Goal: Transaction & Acquisition: Purchase product/service

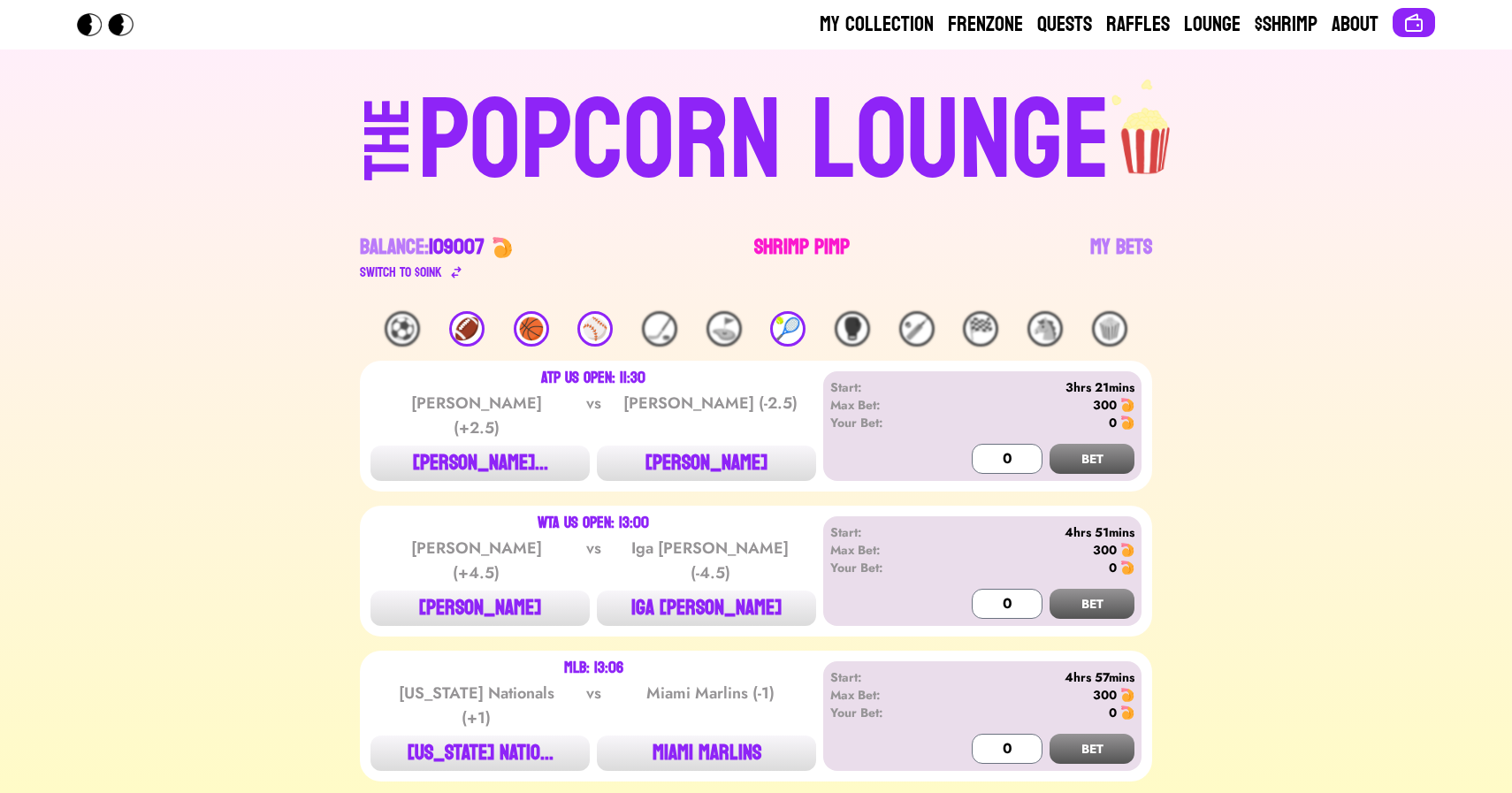
click at [779, 251] on link "Shrimp Pimp" at bounding box center [801, 258] width 96 height 49
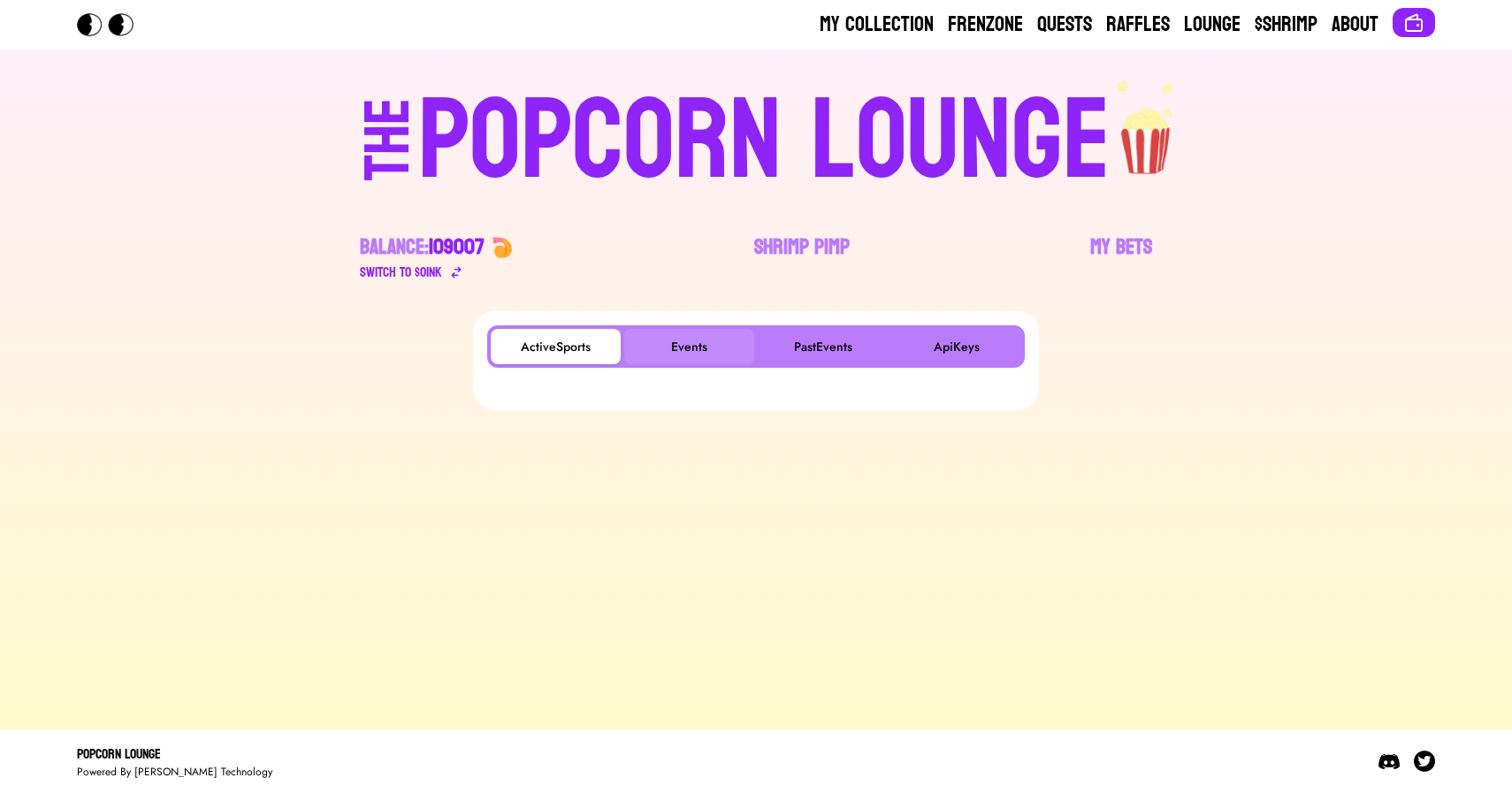
click at [693, 349] on button "Events" at bounding box center [689, 346] width 130 height 35
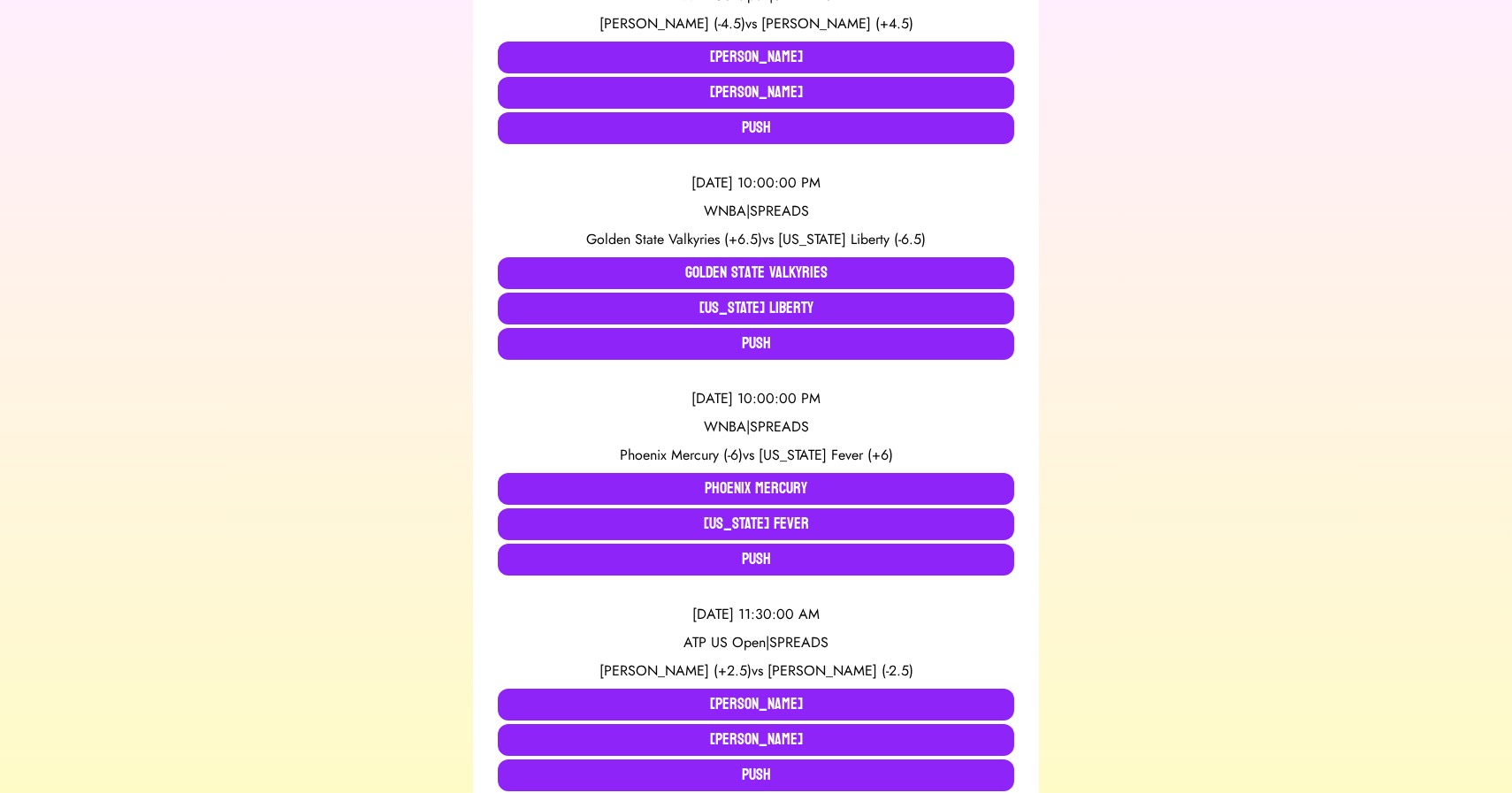
scroll to position [461, 0]
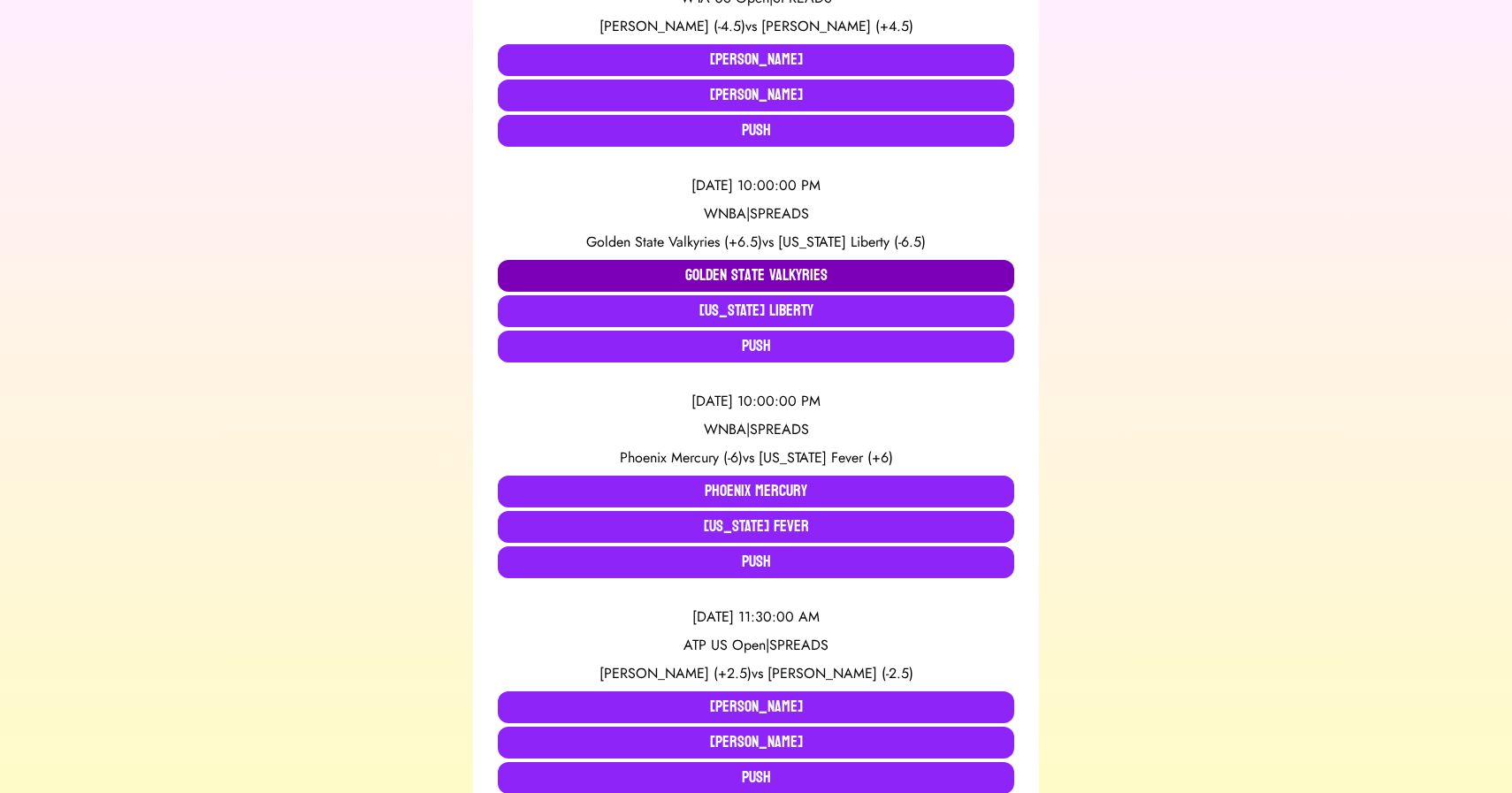
click at [606, 279] on button "Golden State Valkyries" at bounding box center [756, 276] width 516 height 32
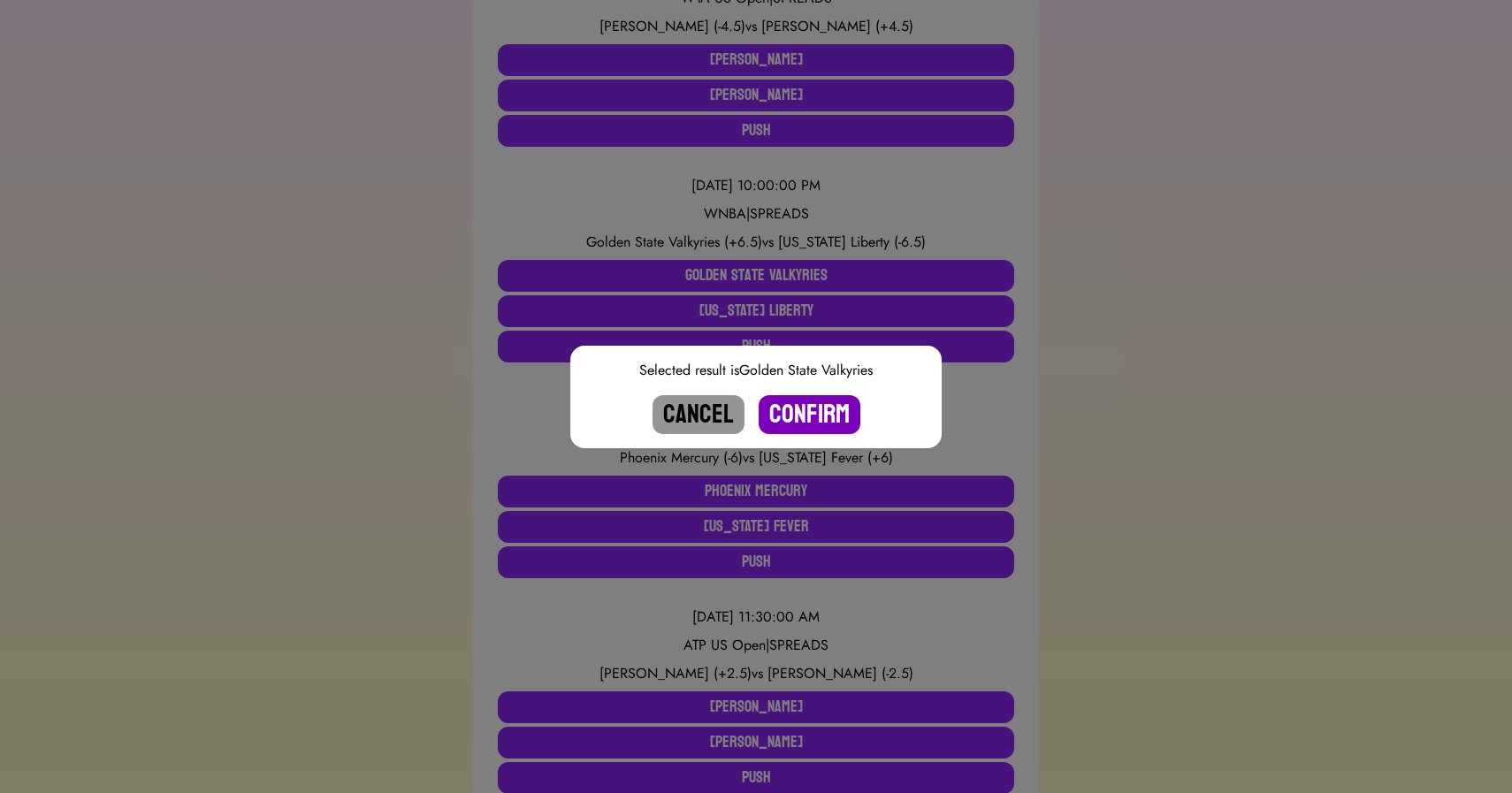
click at [788, 406] on button "Confirm" at bounding box center [809, 414] width 101 height 39
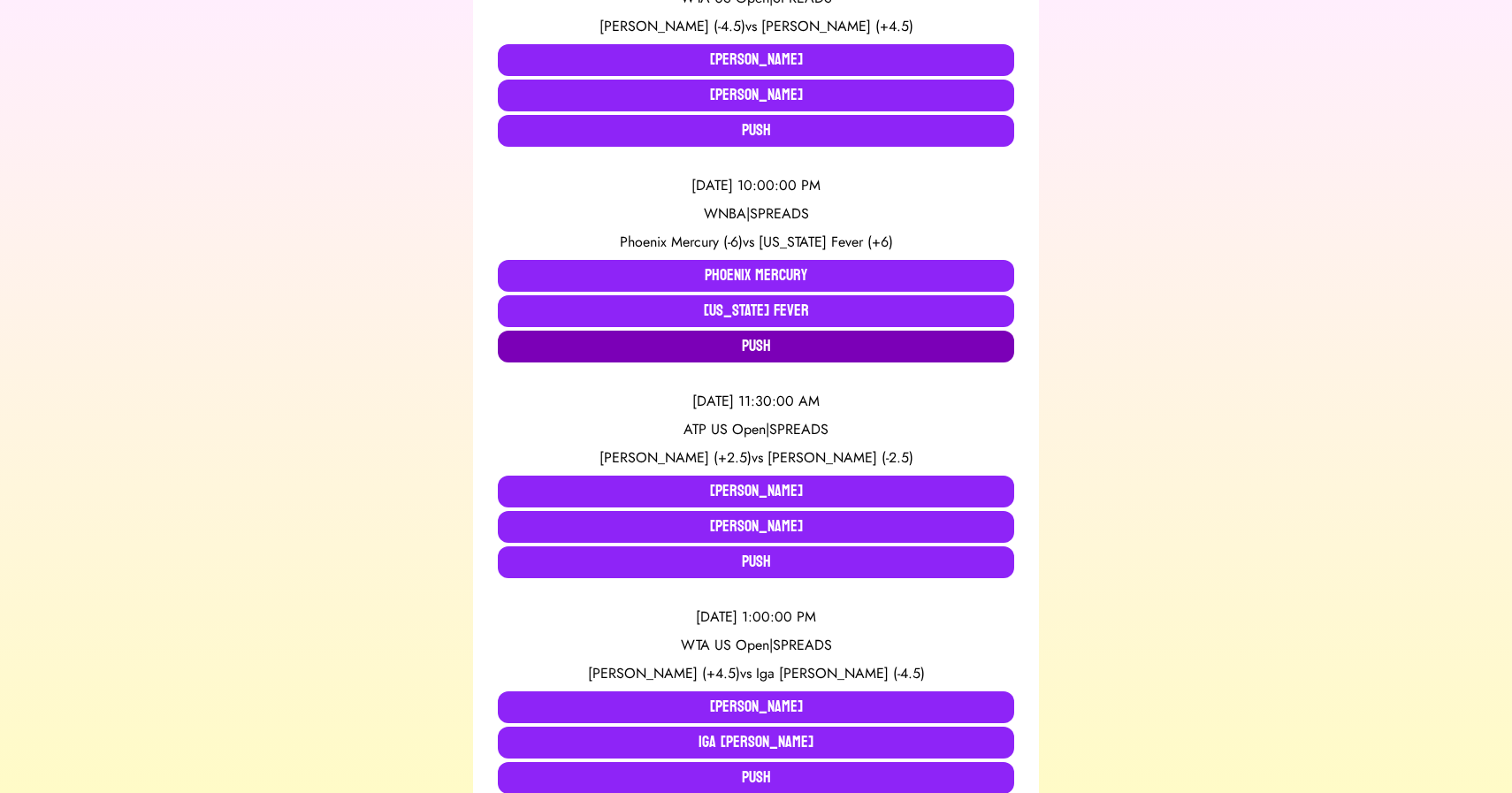
click at [549, 357] on button "Push" at bounding box center [756, 347] width 516 height 32
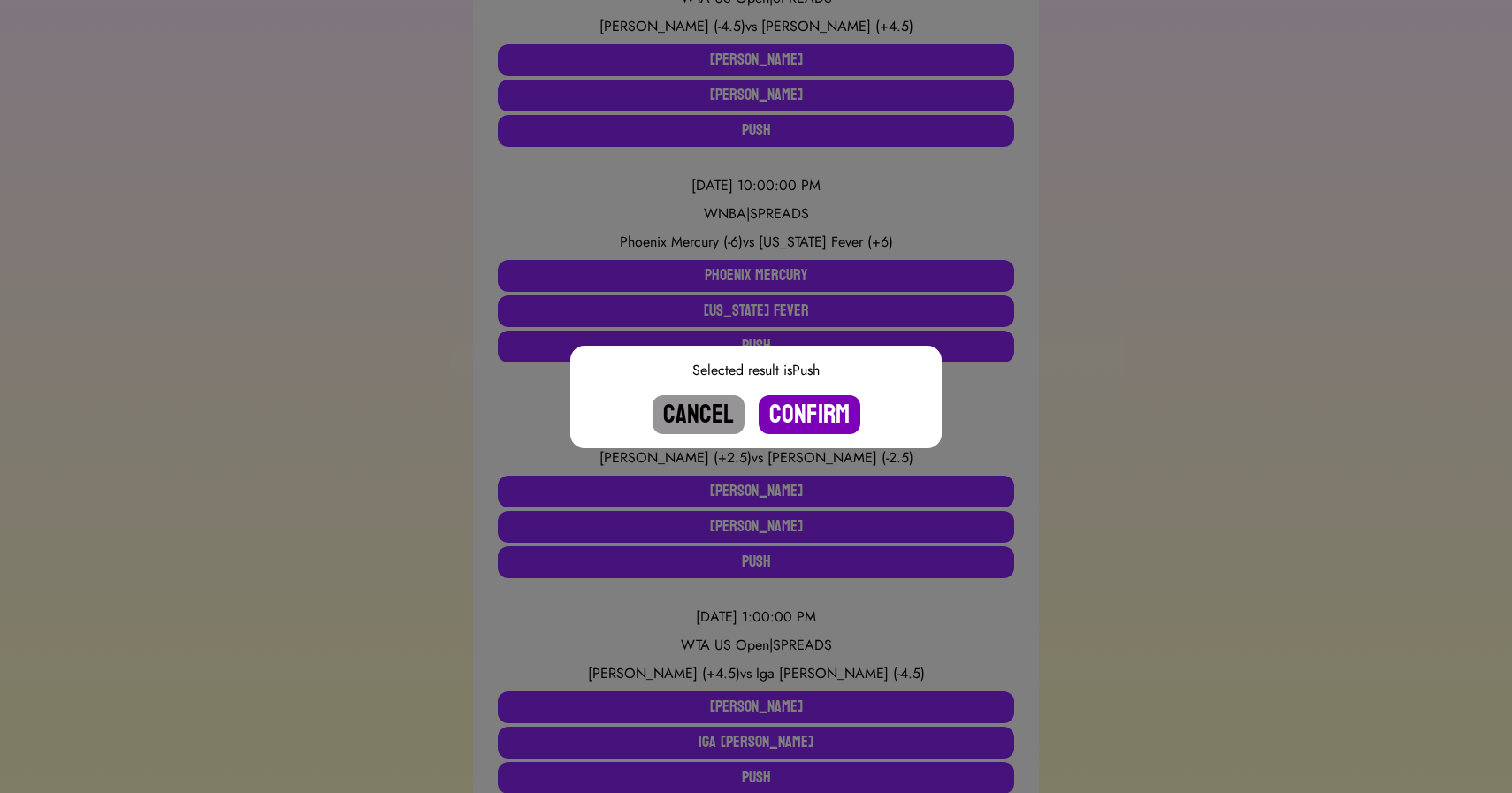
click at [790, 406] on button "Confirm" at bounding box center [809, 414] width 101 height 39
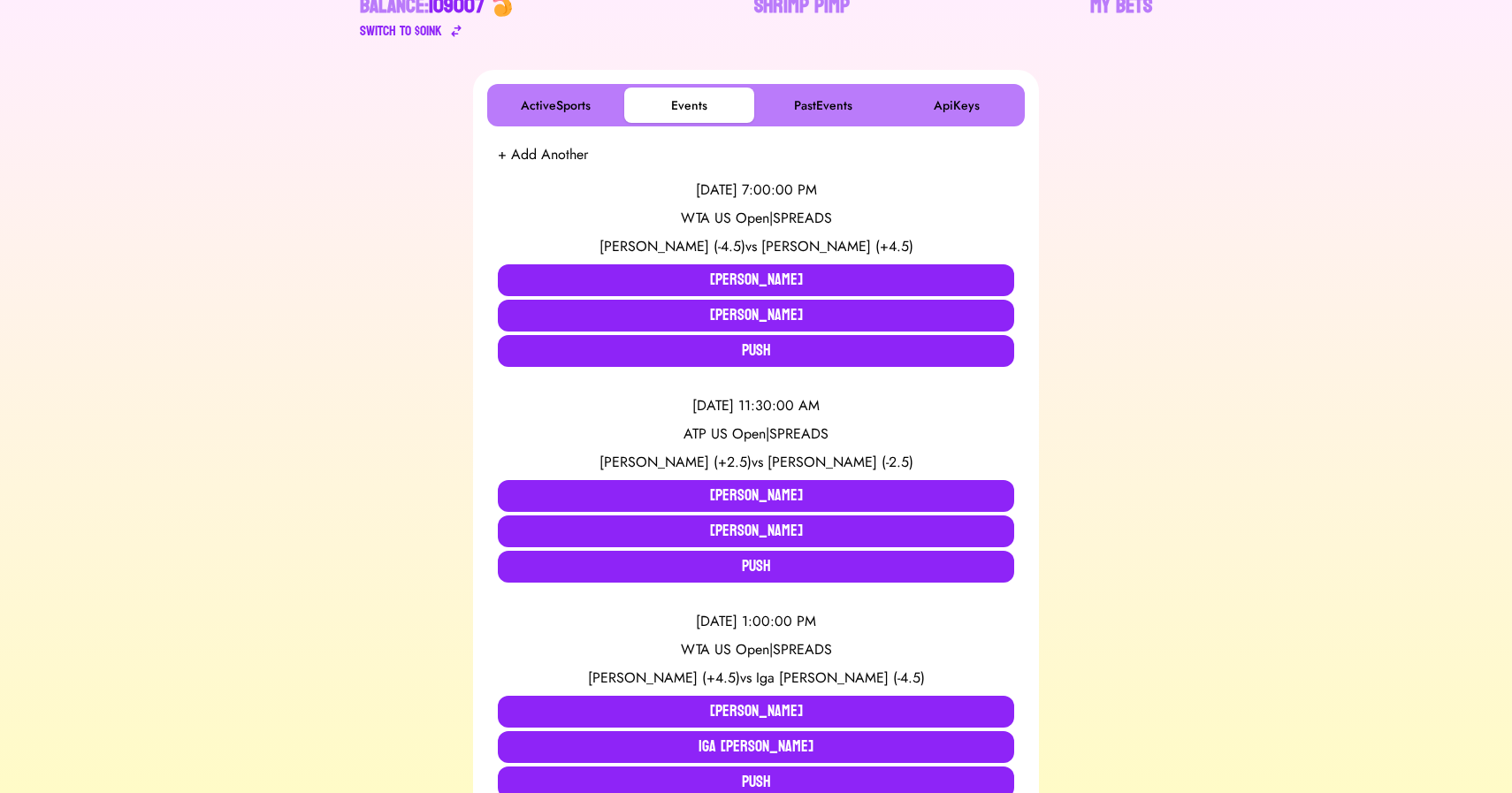
scroll to position [0, 0]
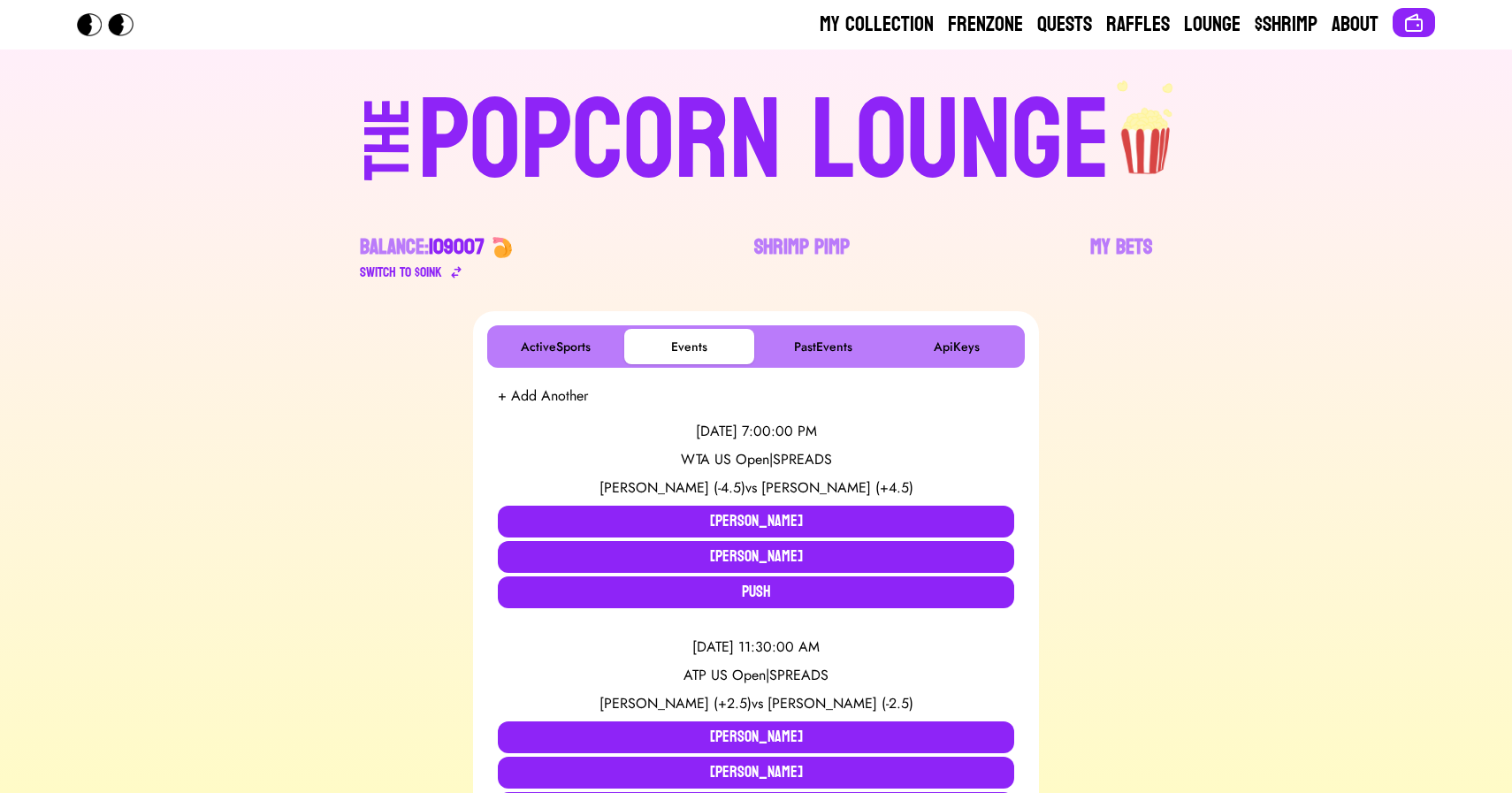
click at [659, 152] on div "POPCORN LOUNGE" at bounding box center [765, 141] width 693 height 113
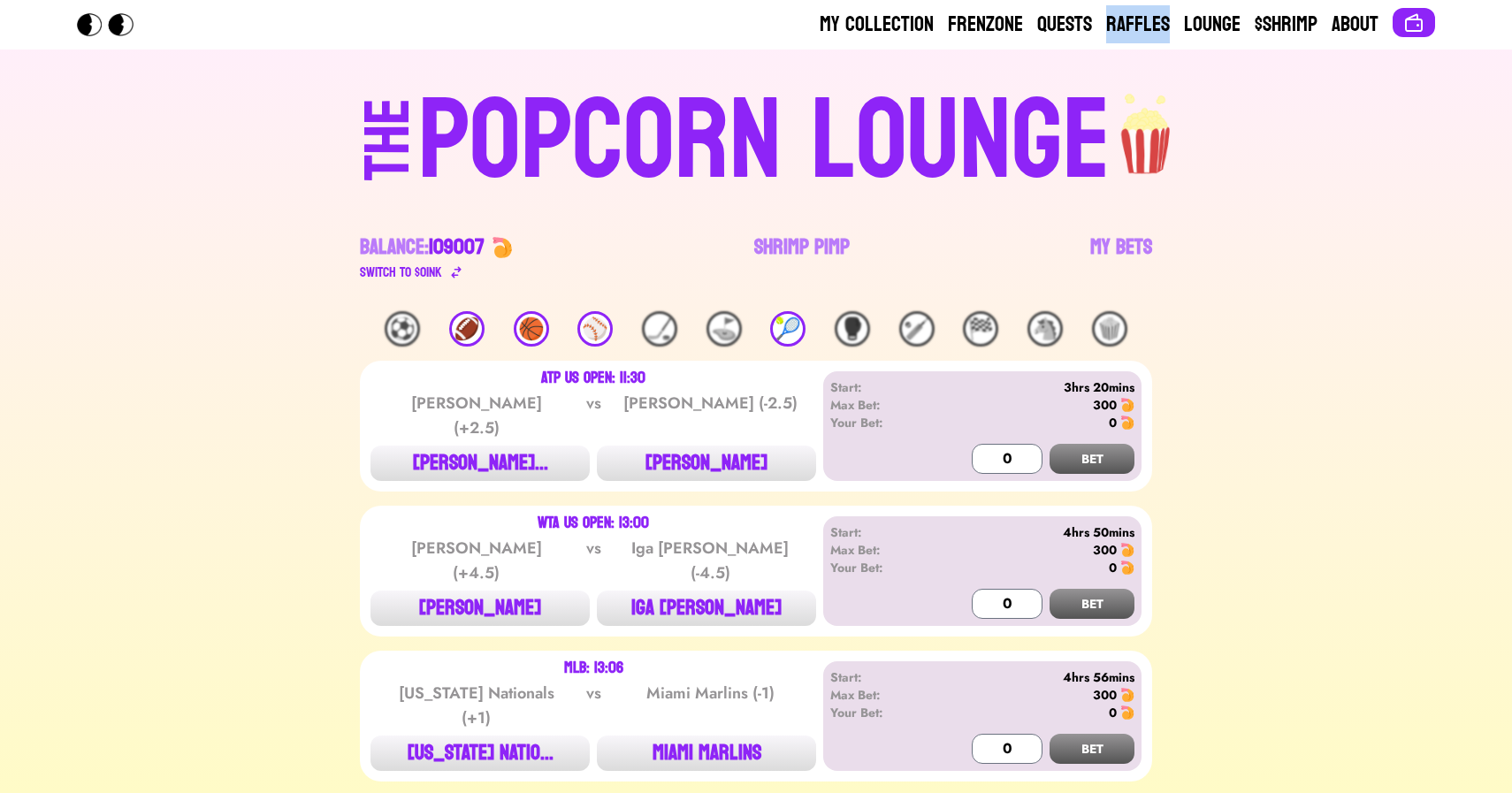
click at [780, 323] on div "🎾" at bounding box center [787, 329] width 35 height 35
click at [787, 240] on link "Shrimp Pimp" at bounding box center [801, 258] width 96 height 49
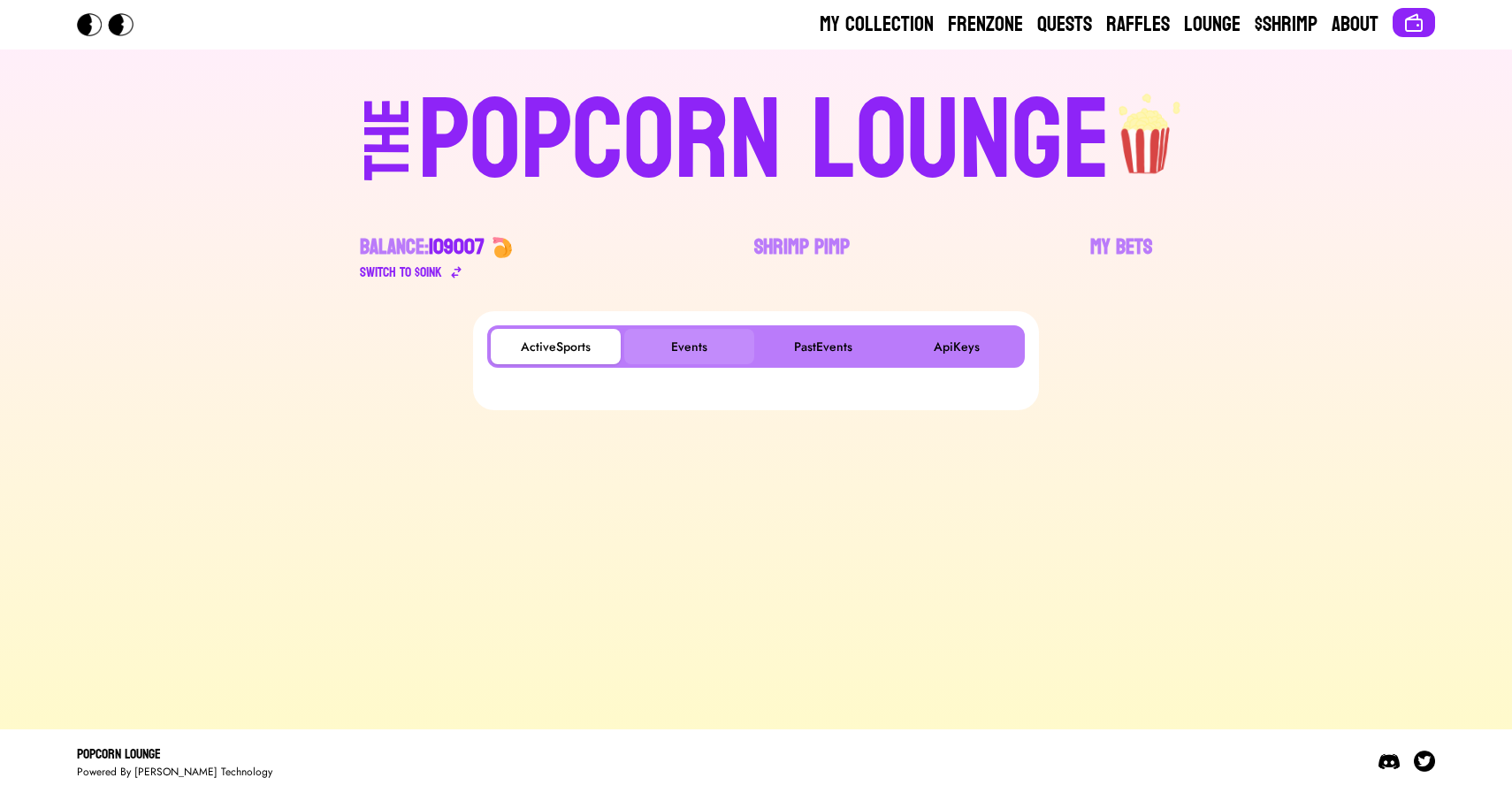
click at [706, 345] on button "Events" at bounding box center [689, 346] width 130 height 35
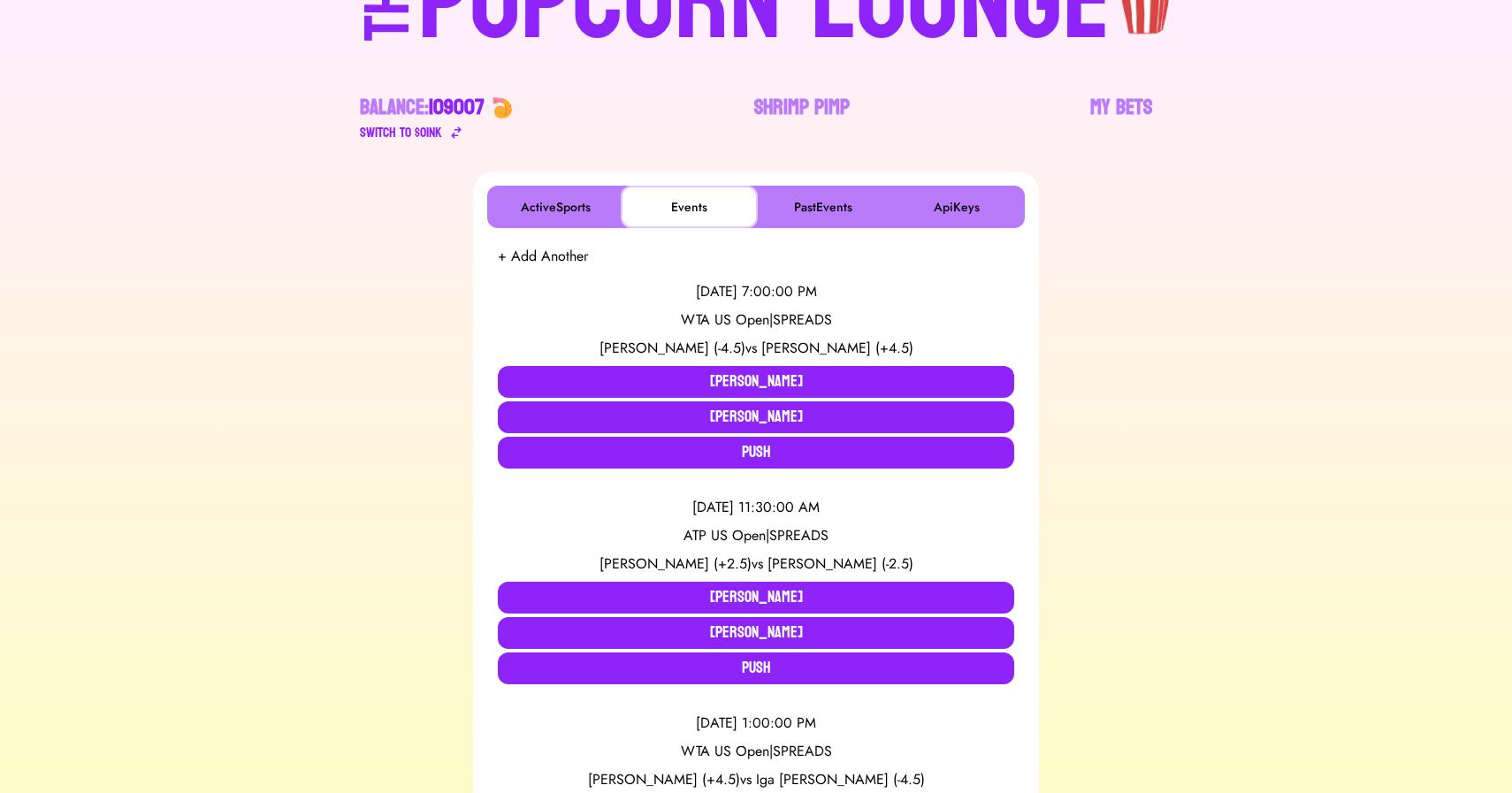
scroll to position [154, 0]
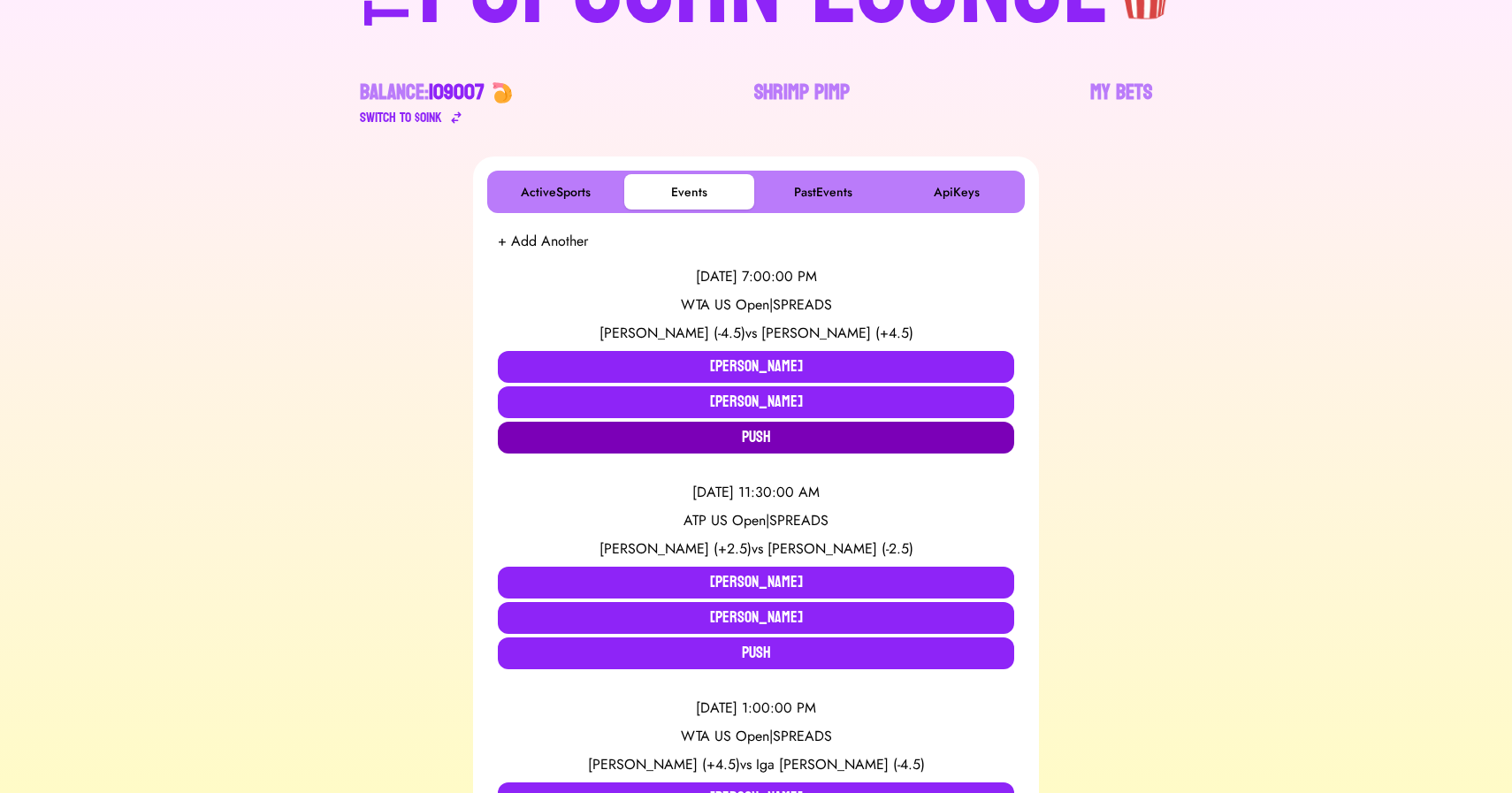
click at [564, 443] on button "Push" at bounding box center [756, 438] width 516 height 32
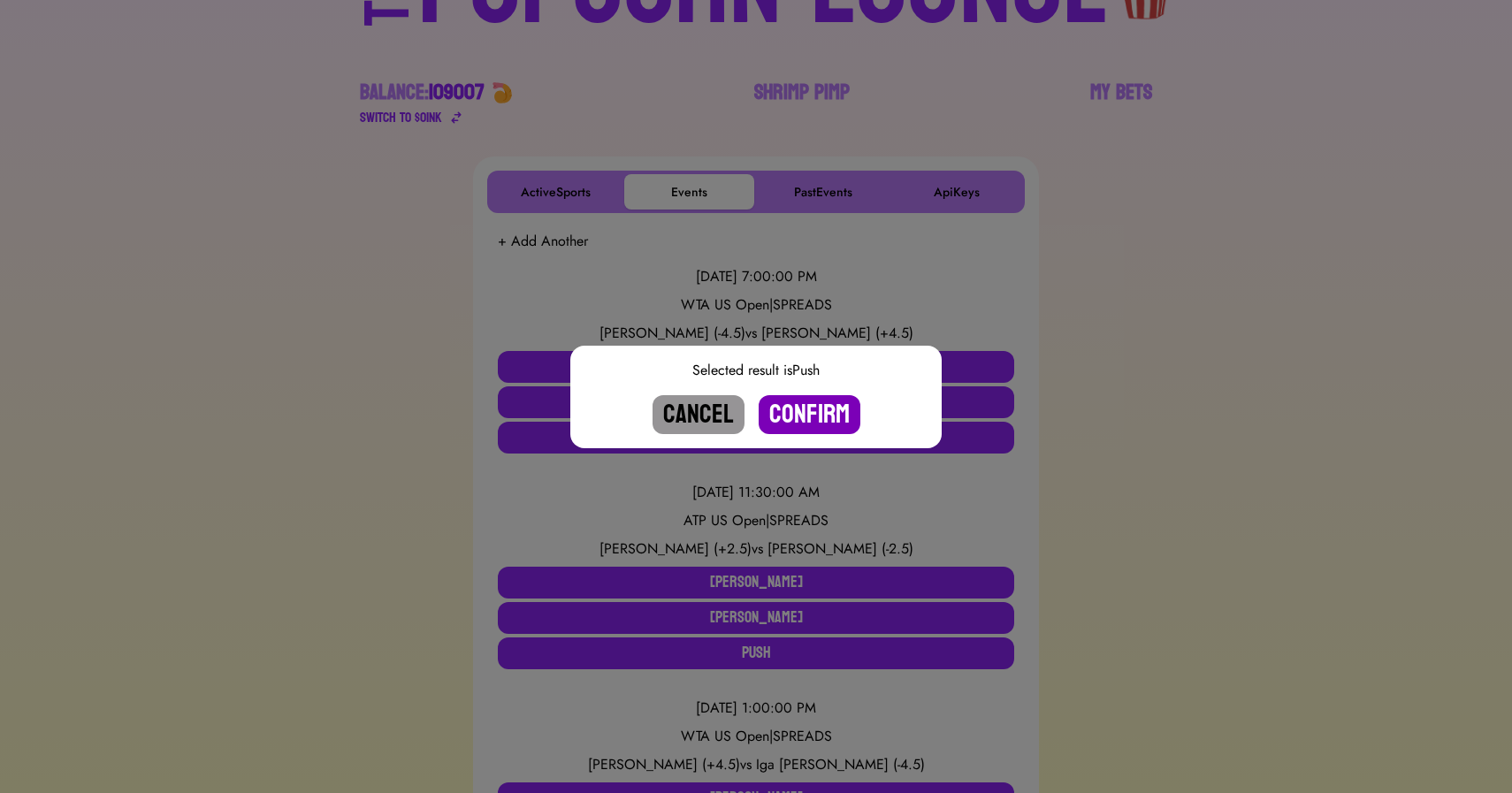
click at [800, 411] on button "Confirm" at bounding box center [809, 414] width 101 height 39
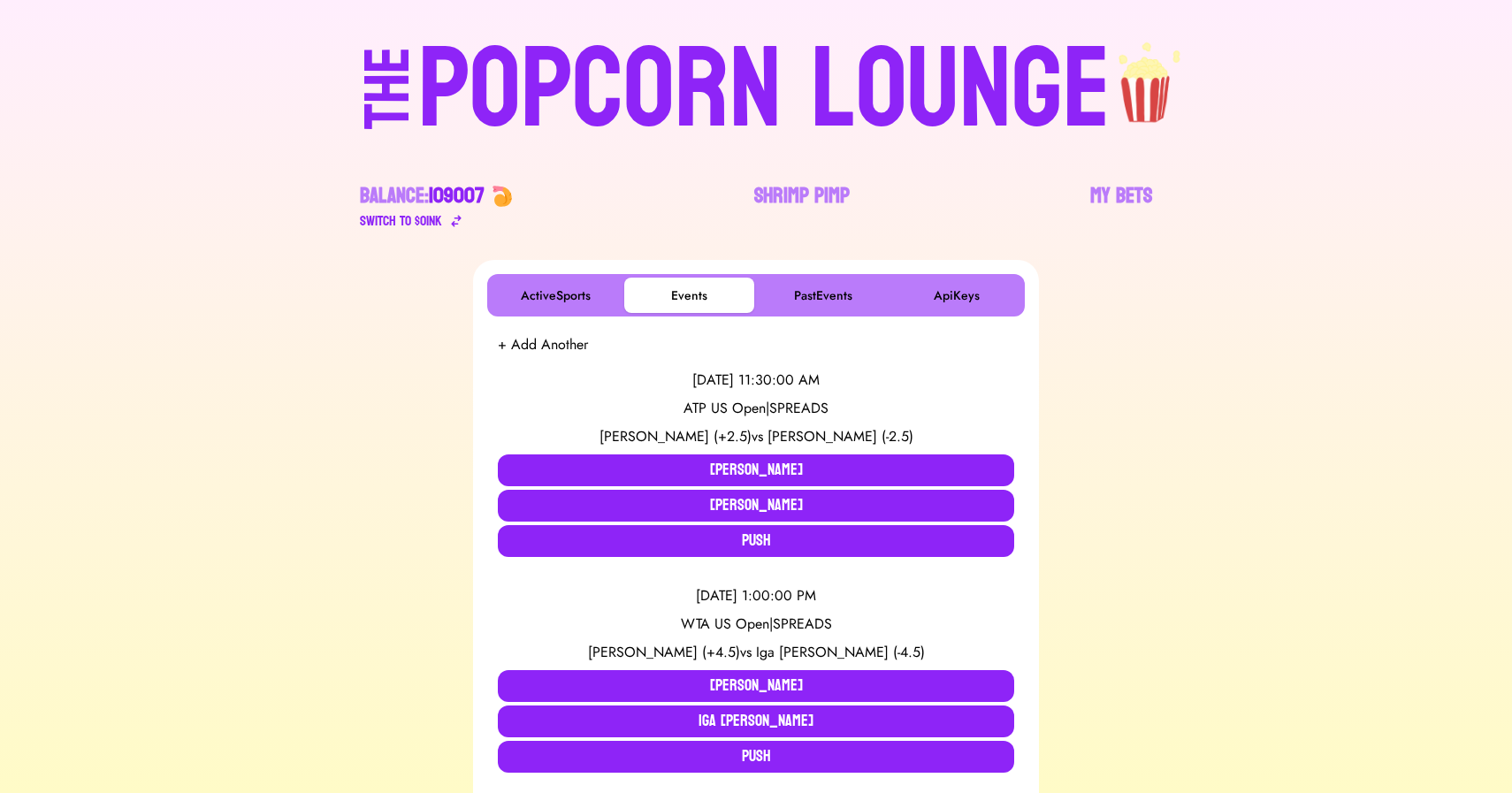
scroll to position [0, 0]
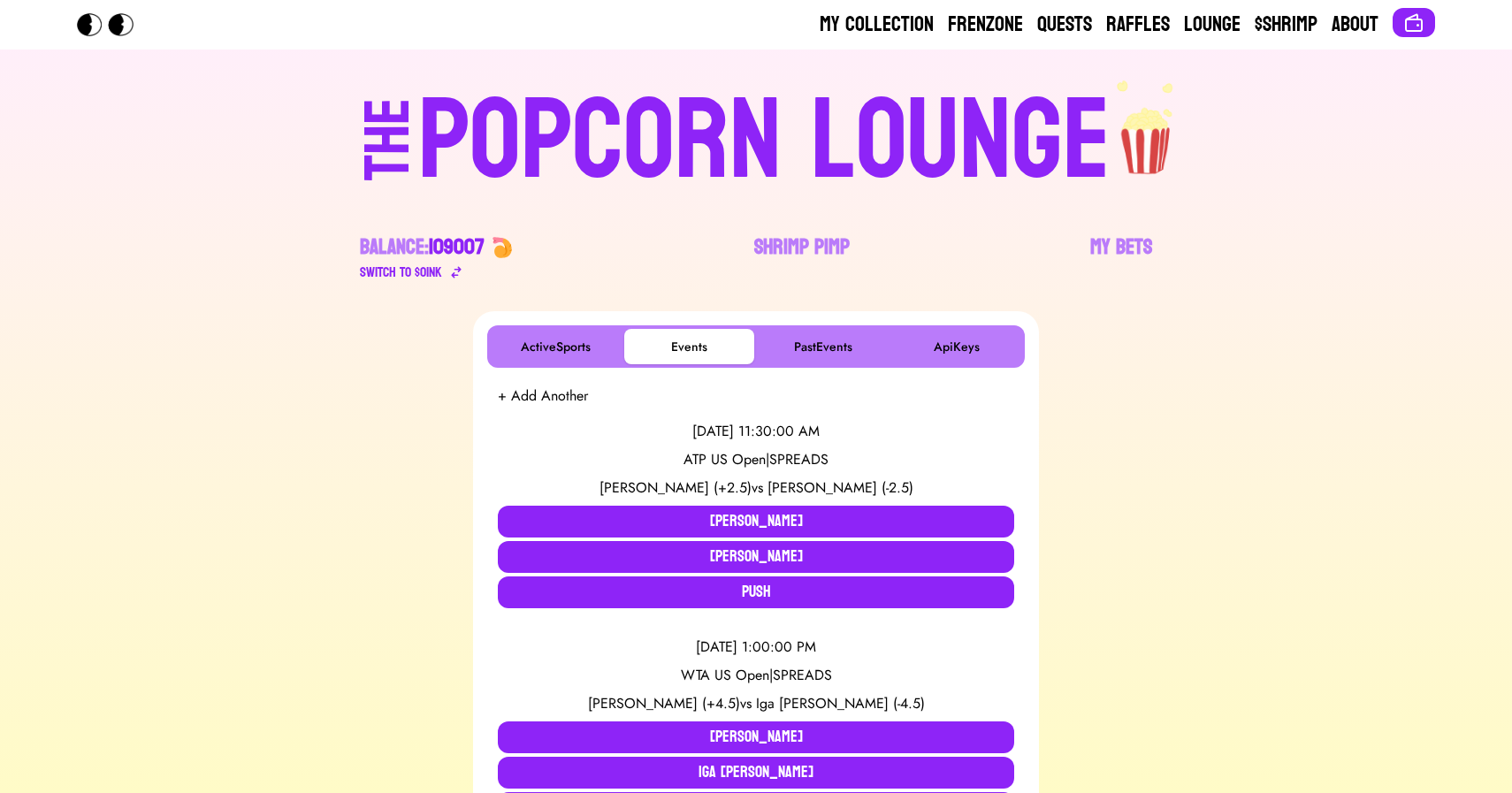
click at [711, 135] on div "POPCORN LOUNGE" at bounding box center [765, 141] width 693 height 113
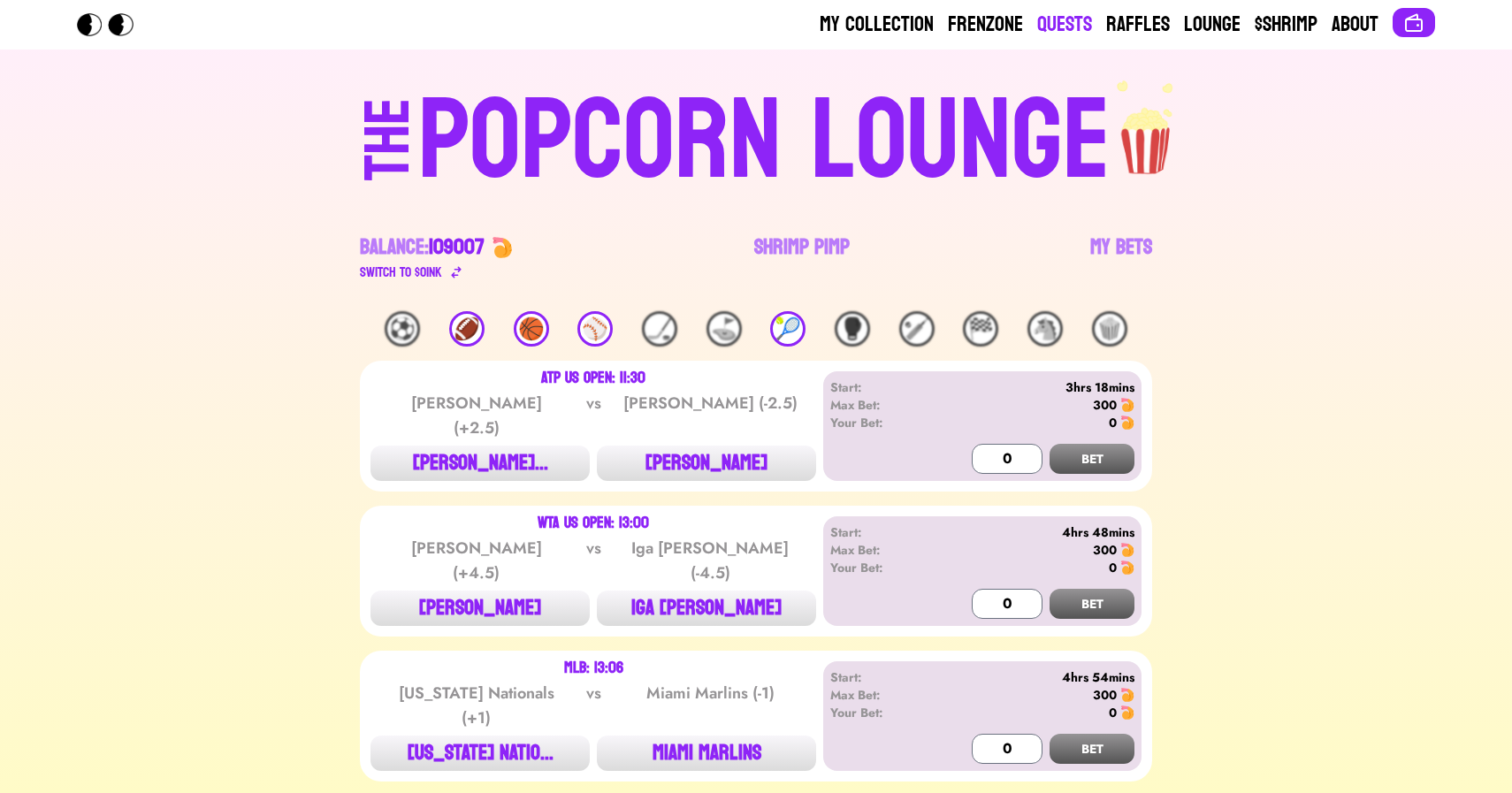
drag, startPoint x: 270, startPoint y: 108, endPoint x: 1064, endPoint y: 15, distance: 799.4
click at [1141, 245] on link "My Bets" at bounding box center [1121, 258] width 62 height 49
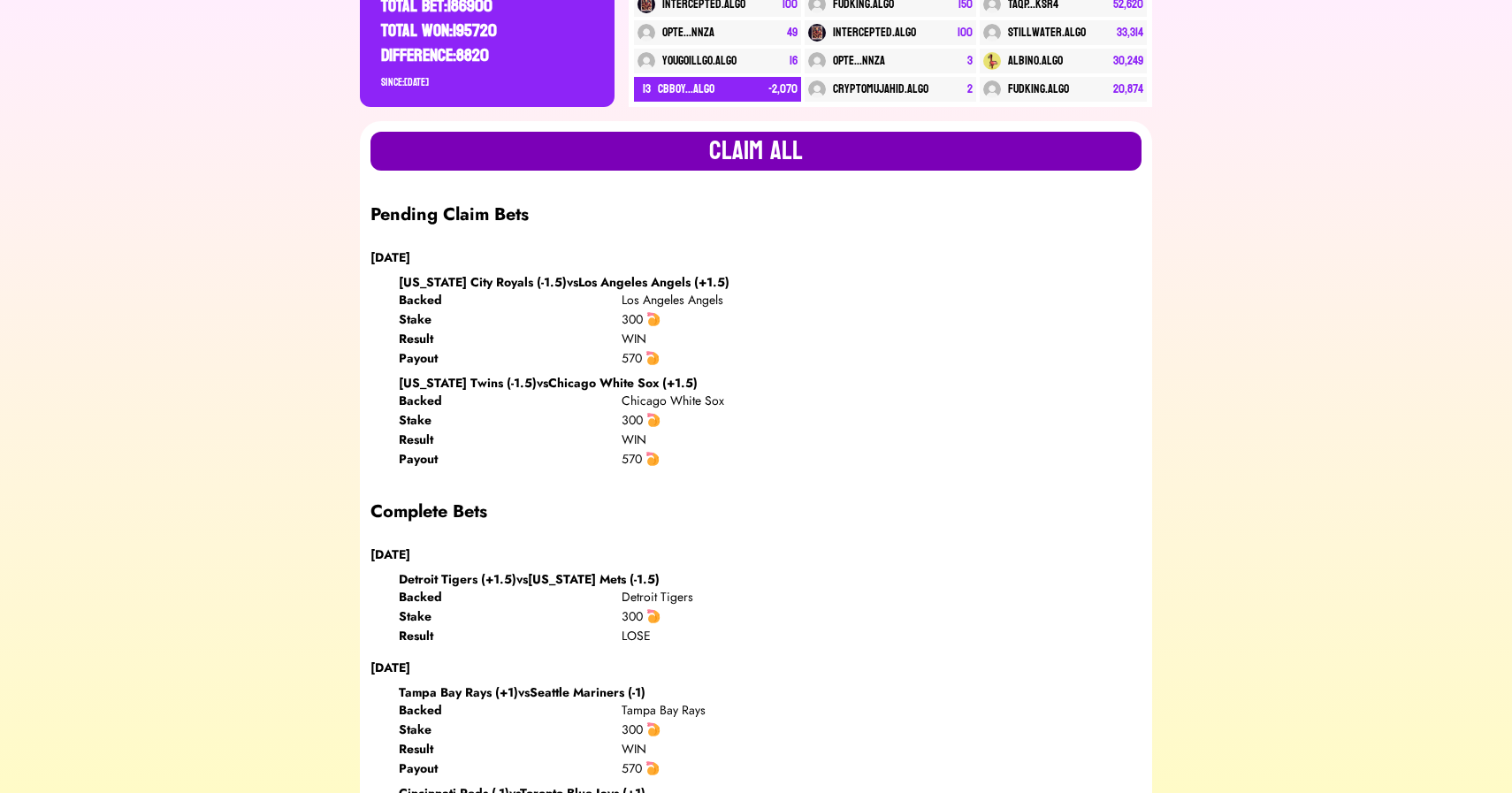
scroll to position [327, 0]
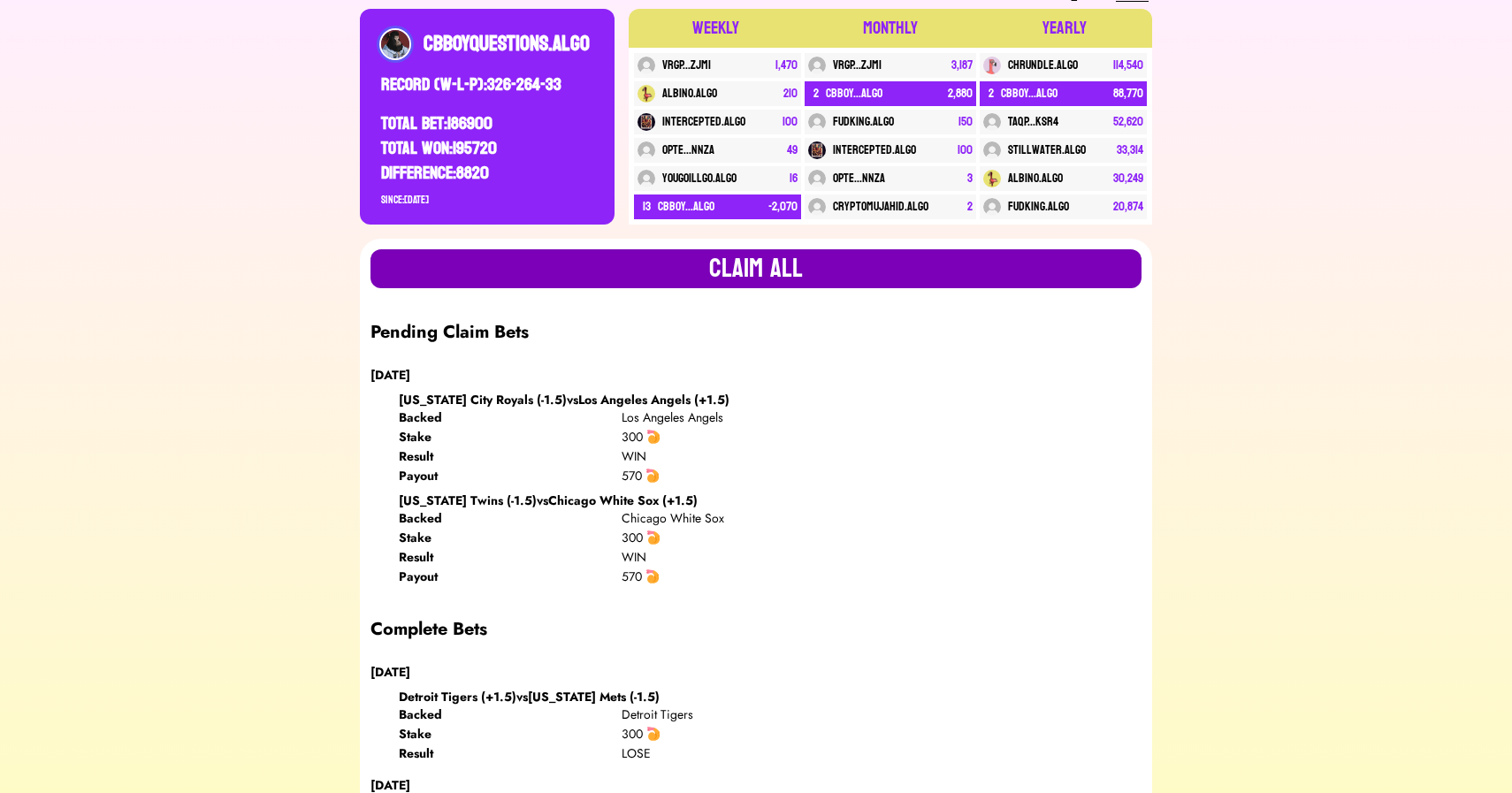
click at [521, 272] on button "Claim all" at bounding box center [756, 268] width 771 height 39
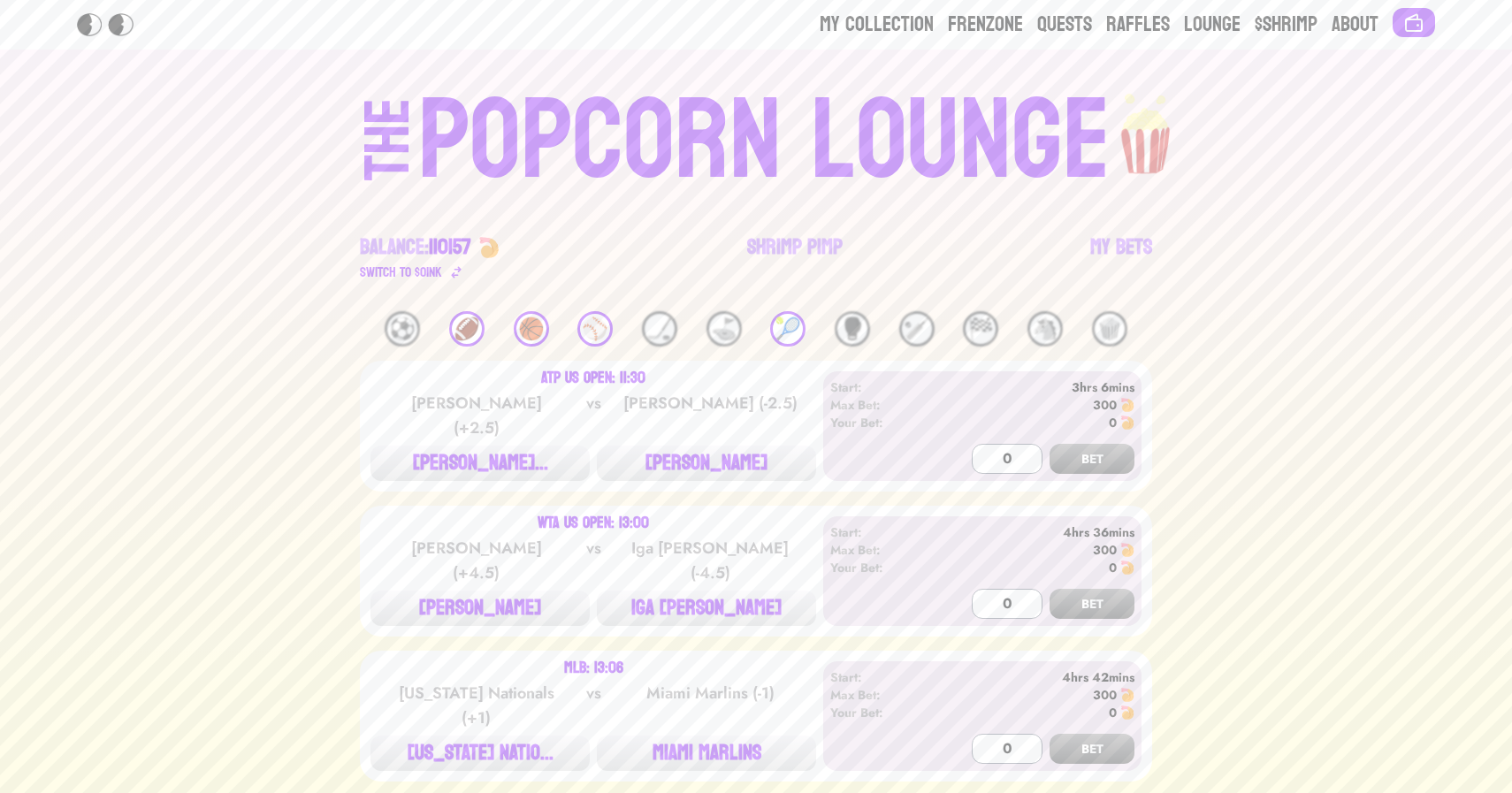
click at [587, 338] on div "⚾️" at bounding box center [595, 329] width 35 height 35
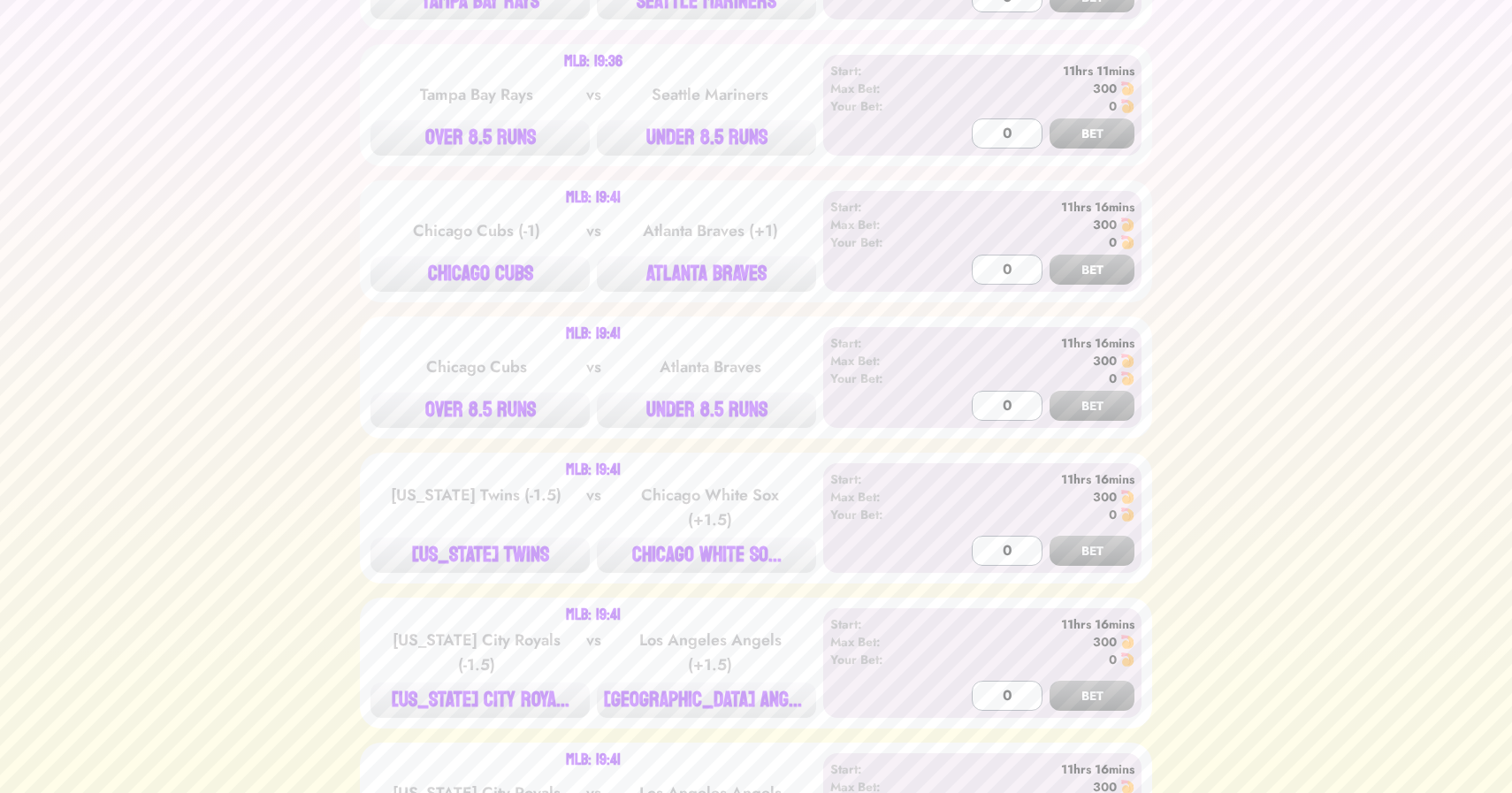
scroll to position [2488, 0]
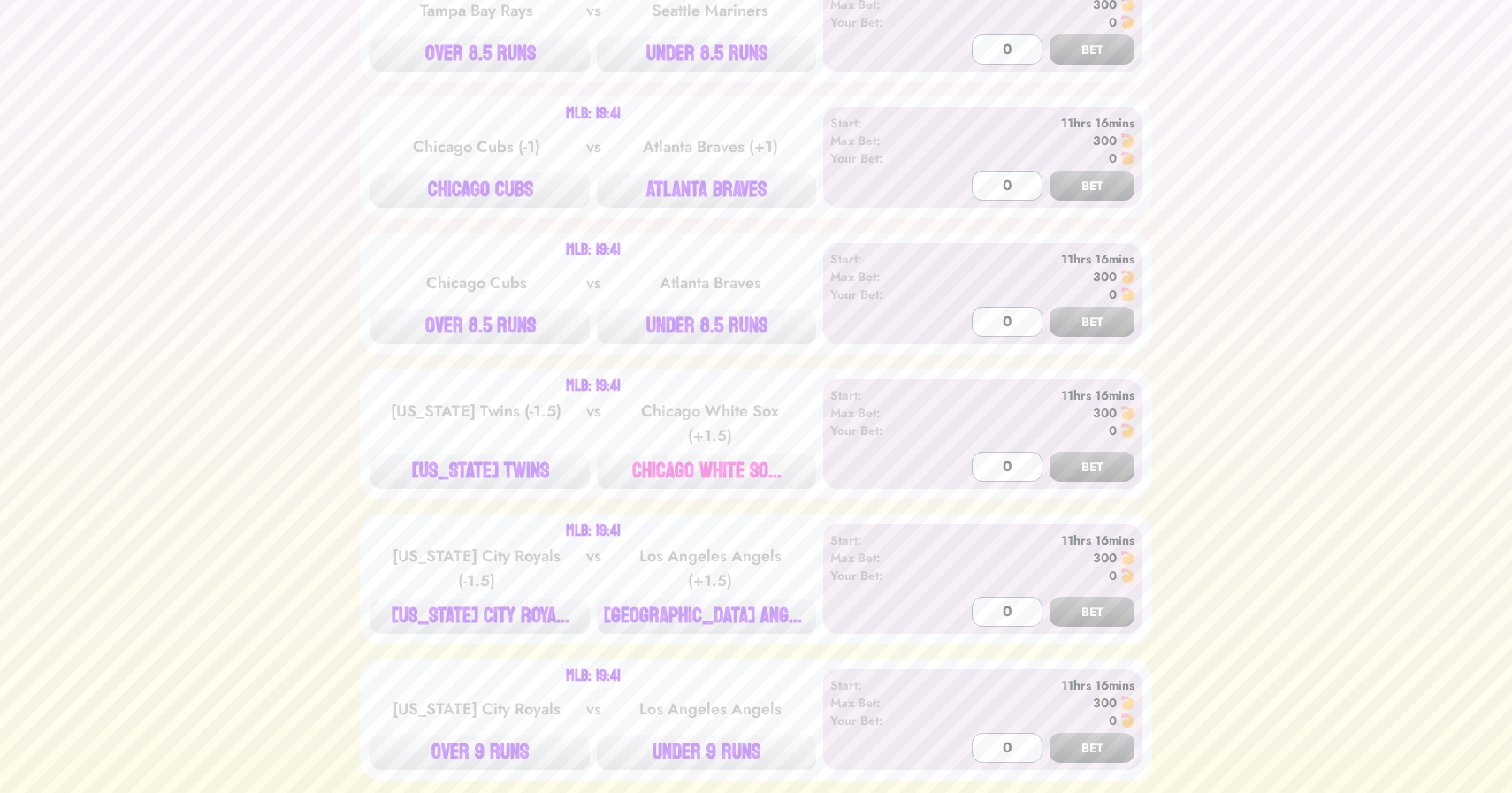
click at [723, 458] on button "CHICAGO WHITE SO..." at bounding box center [706, 471] width 219 height 35
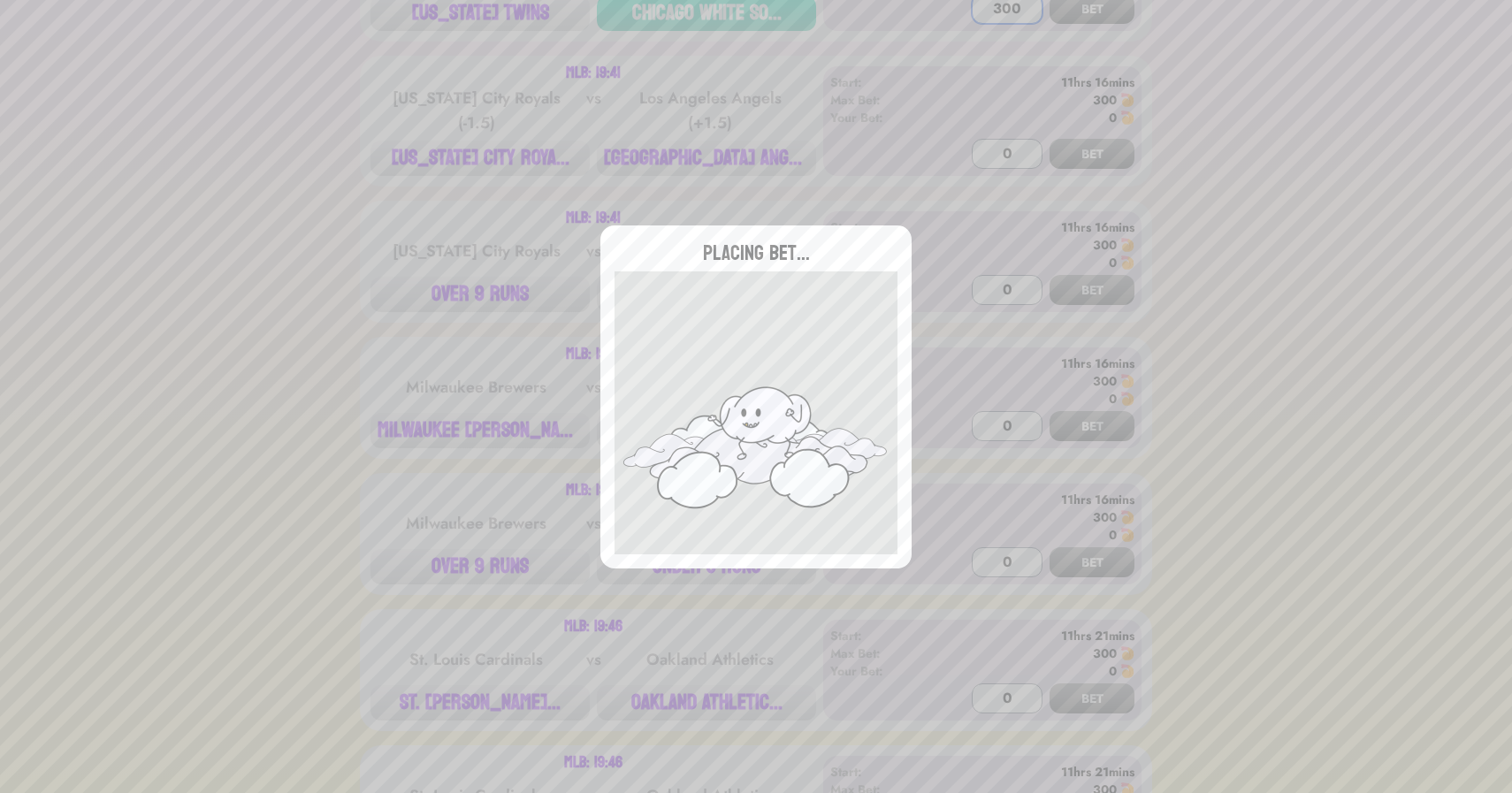
scroll to position [2952, 0]
type input "0"
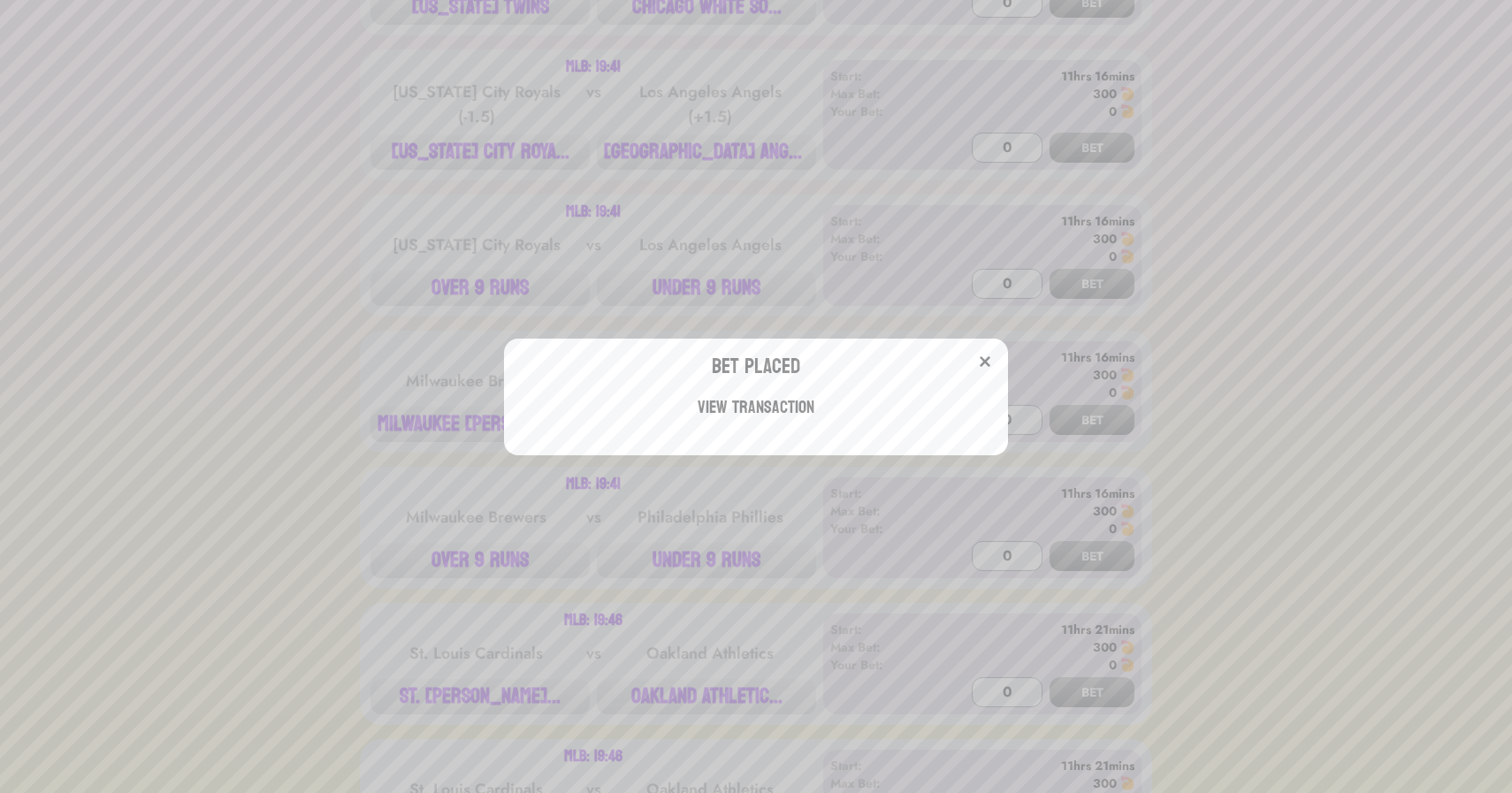
click at [352, 317] on div "Bet Placed View Transaction" at bounding box center [756, 396] width 1512 height 793
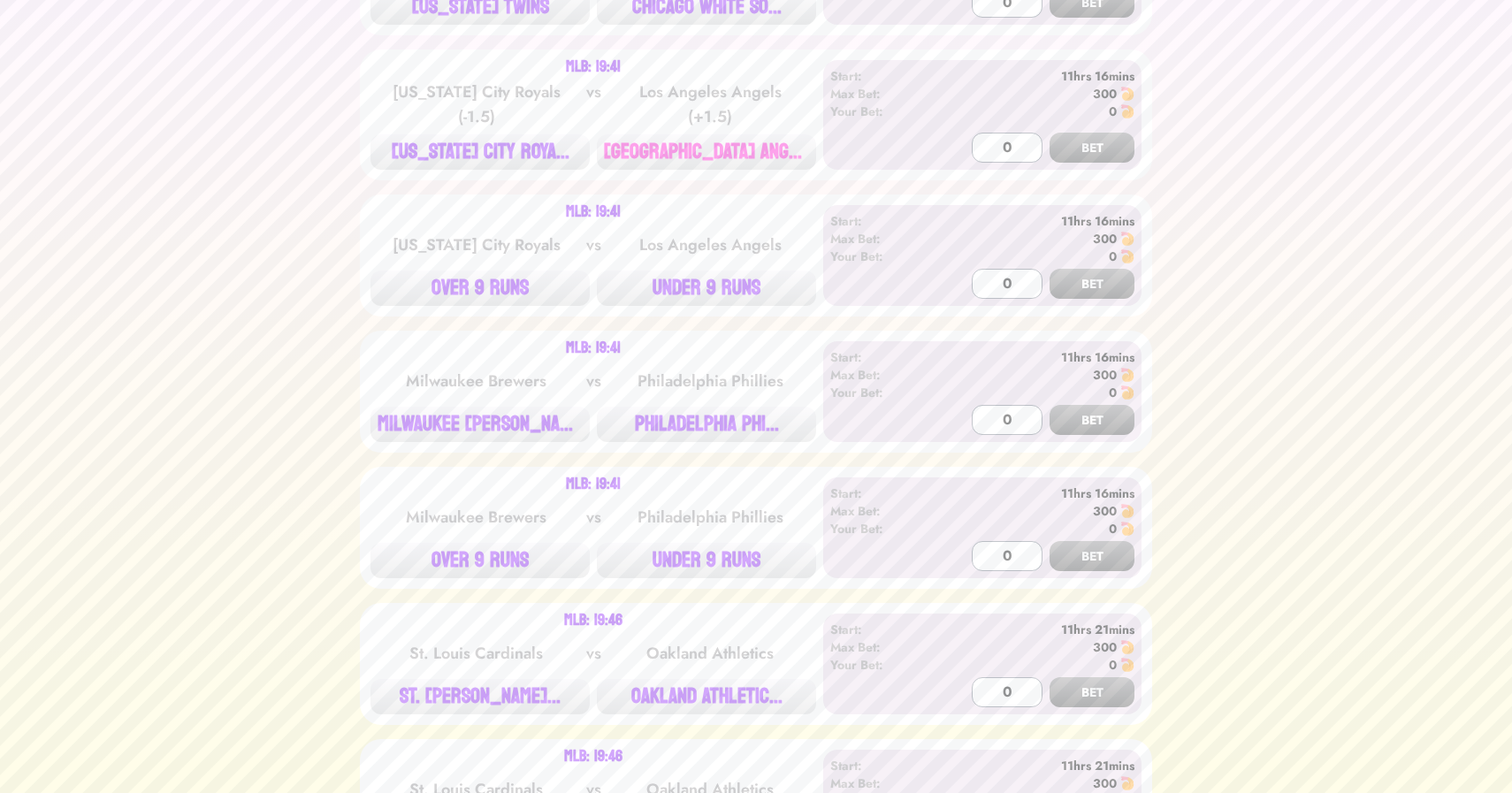
click at [738, 151] on button "[GEOGRAPHIC_DATA] ANGE..." at bounding box center [706, 152] width 219 height 35
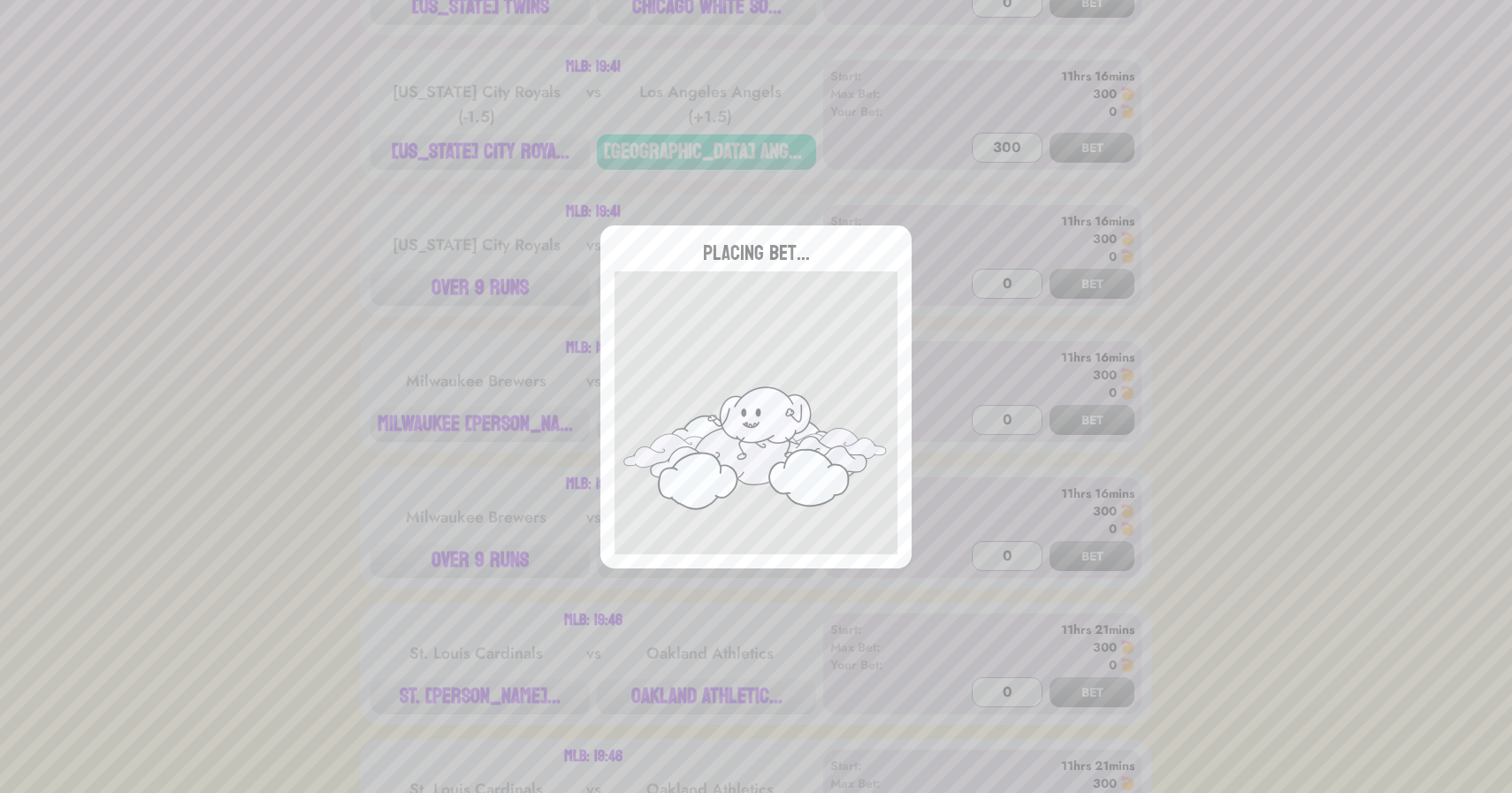
type input "0"
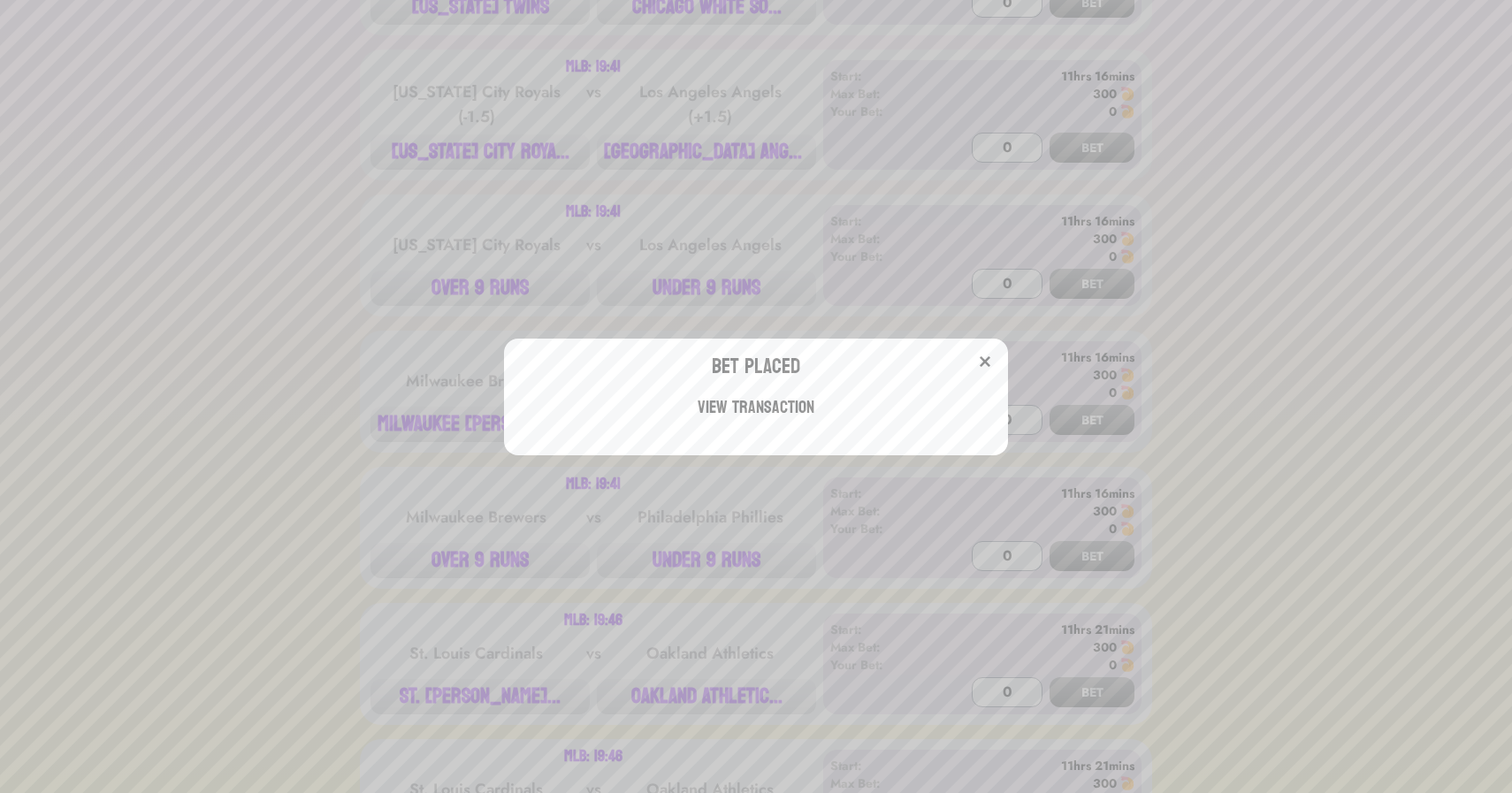
click at [335, 445] on div "Bet Placed View Transaction" at bounding box center [756, 396] width 1512 height 793
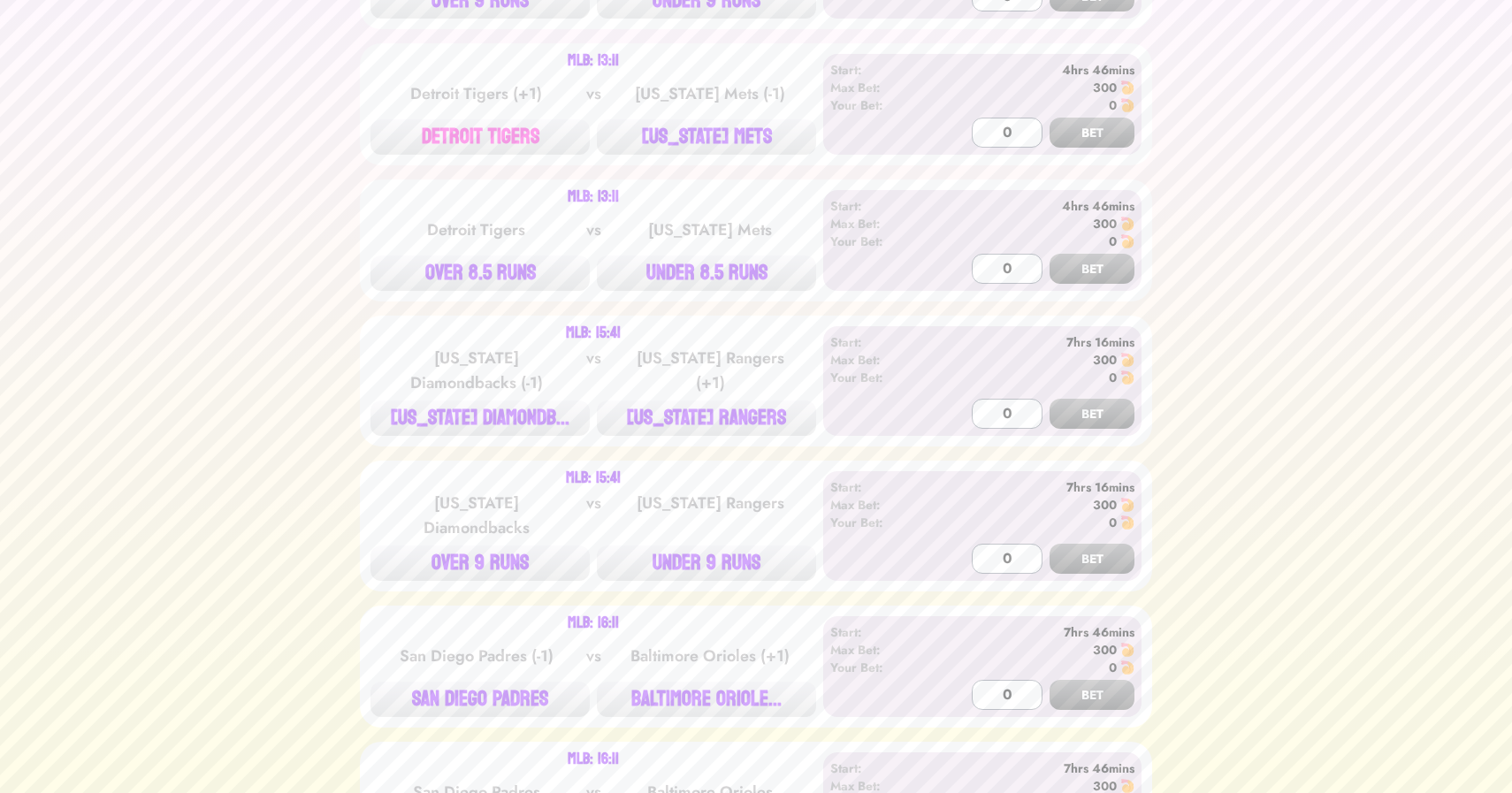
scroll to position [600, 0]
click at [527, 122] on button "DETROIT TIGERS" at bounding box center [479, 135] width 219 height 35
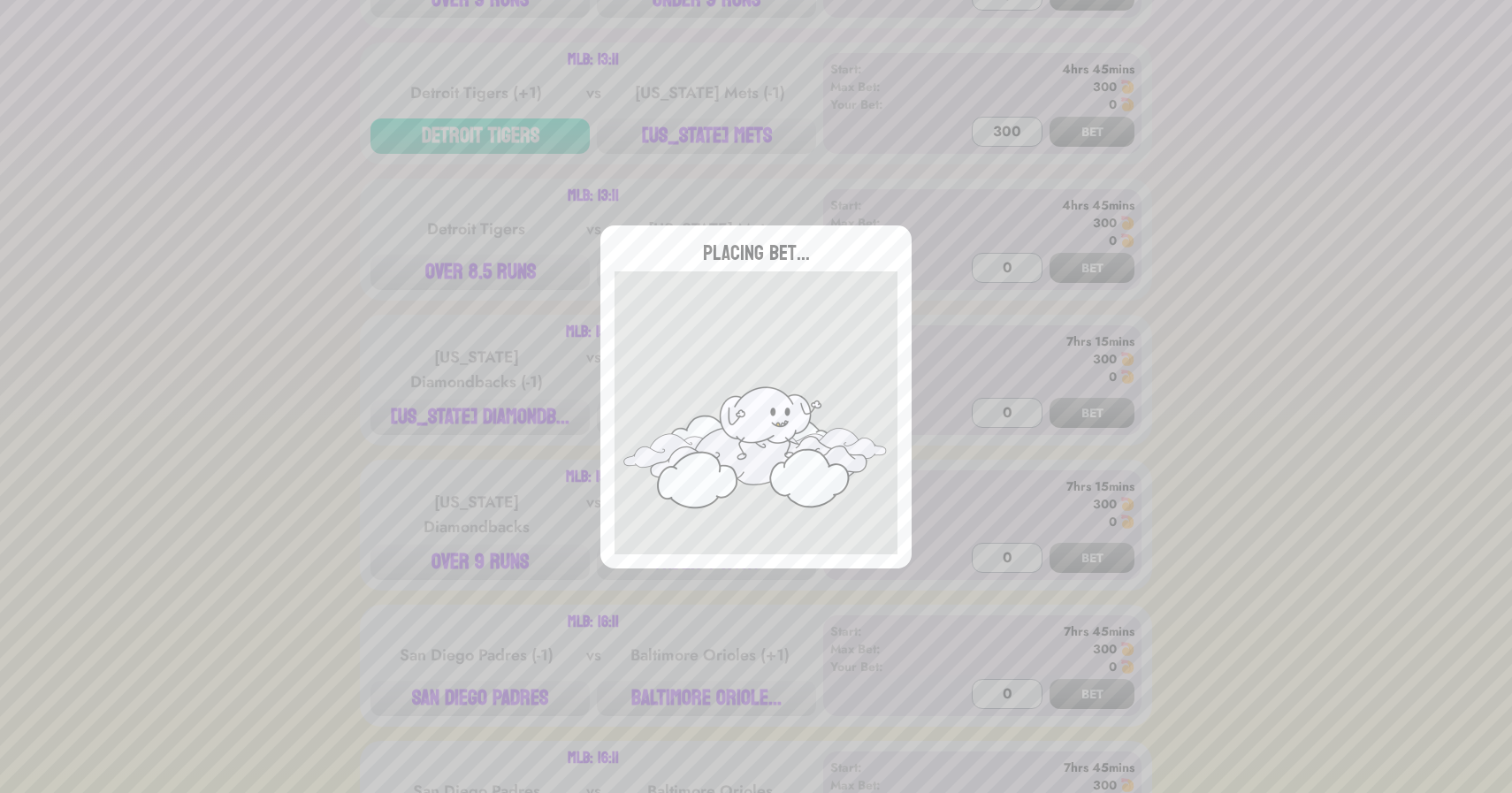
type input "0"
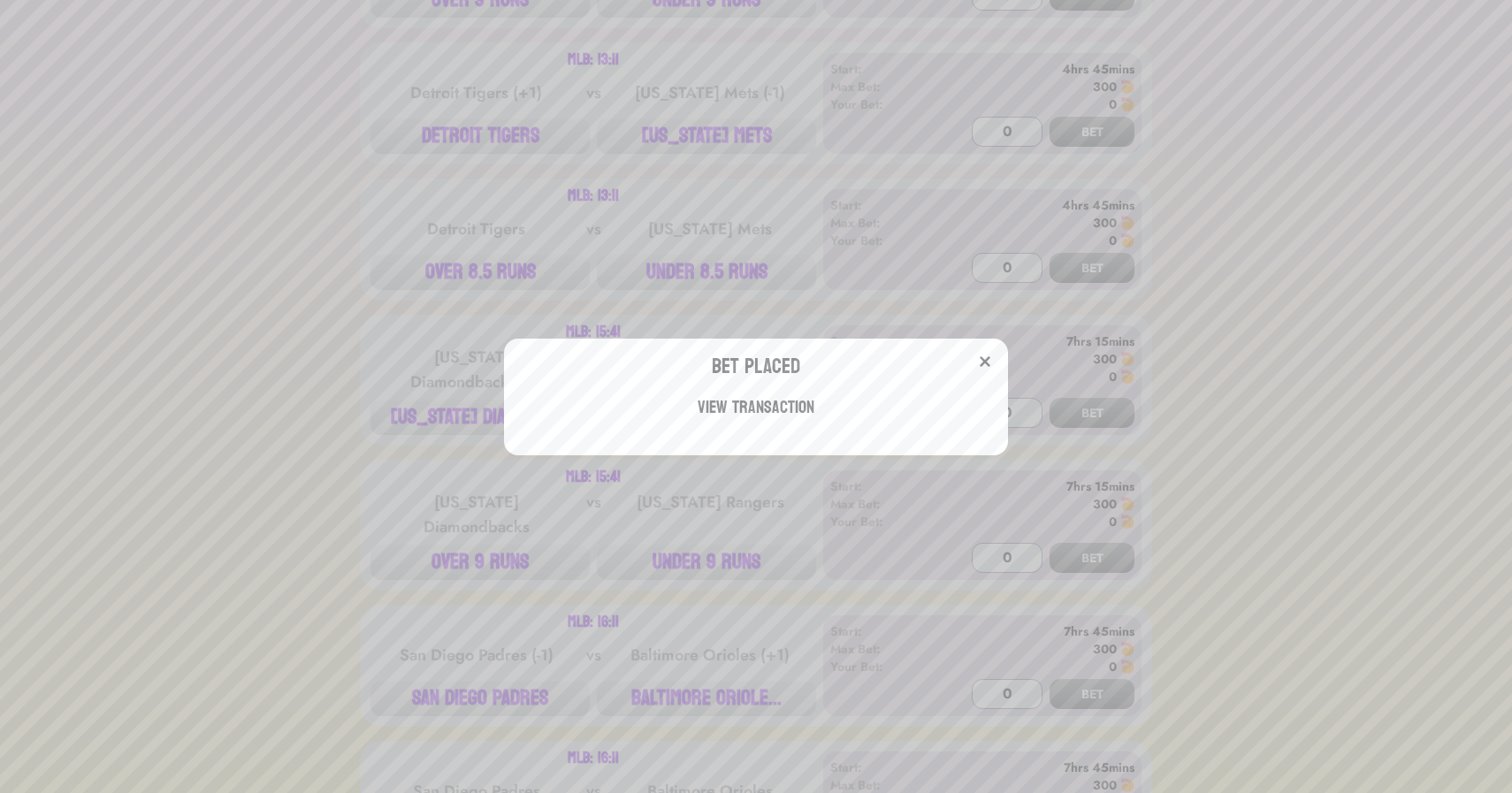
click at [551, 164] on div "Bet Placed View Transaction" at bounding box center [756, 396] width 1512 height 793
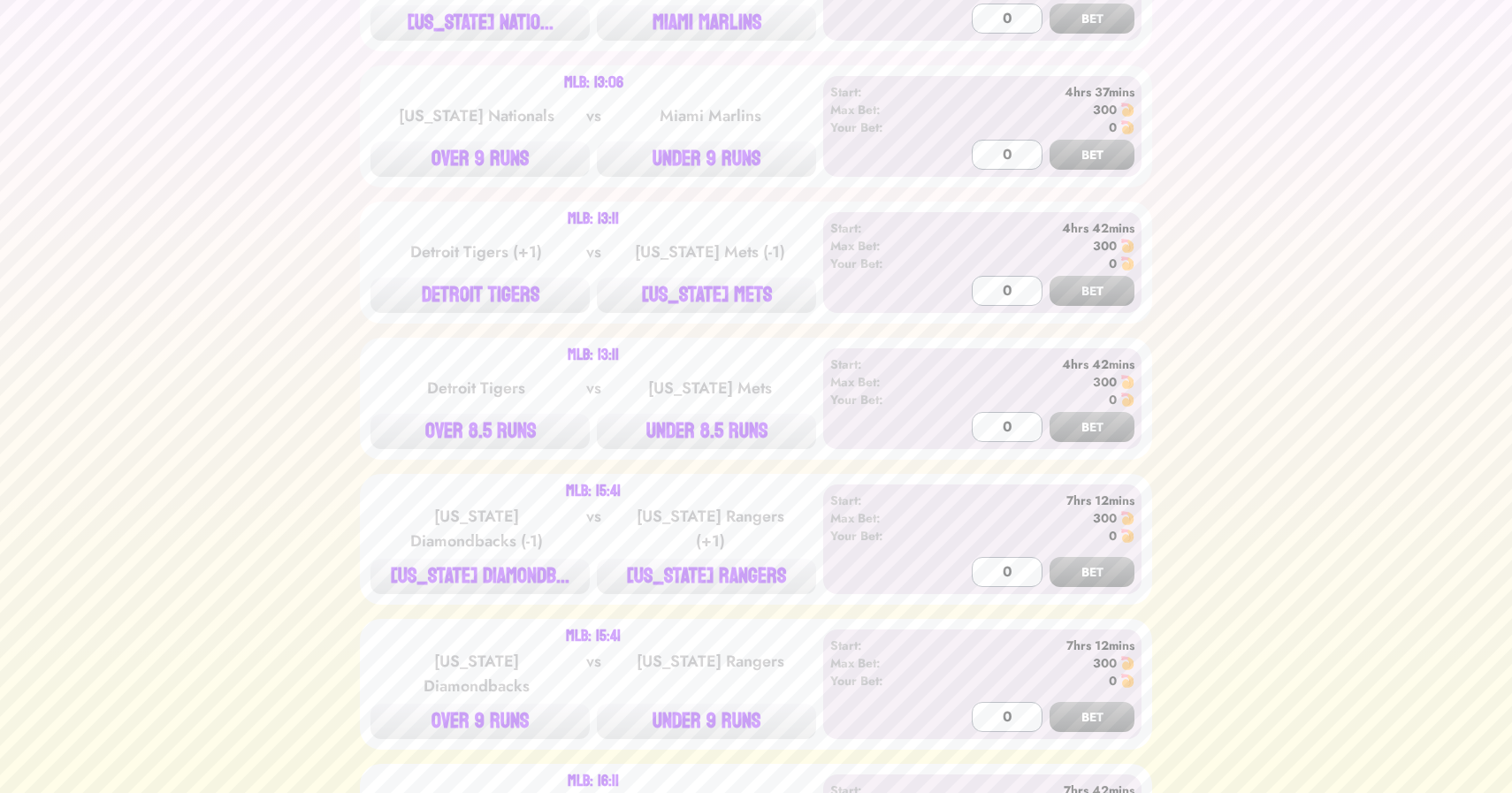
scroll to position [0, 0]
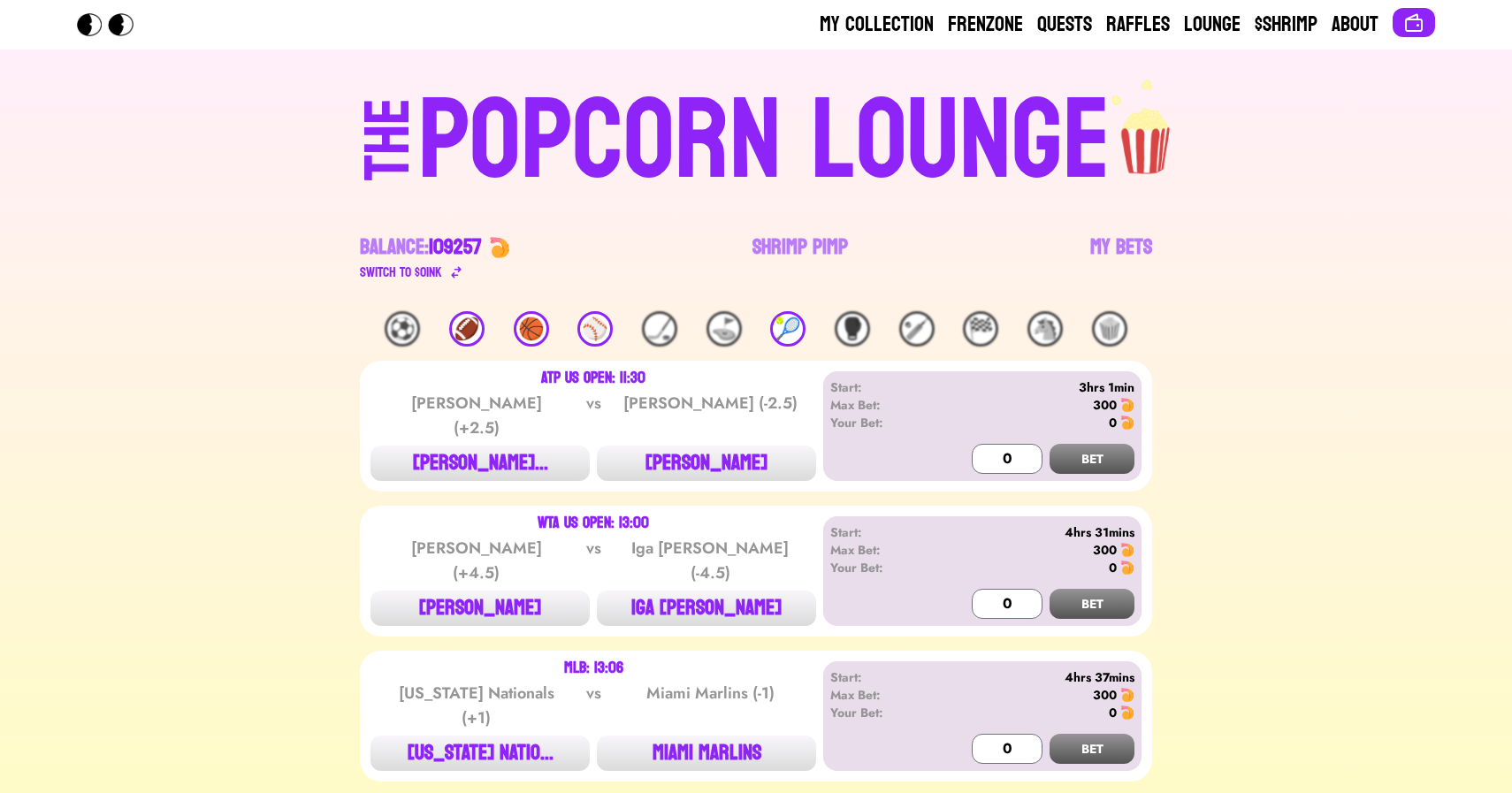
click at [791, 328] on div "🎾" at bounding box center [787, 329] width 35 height 35
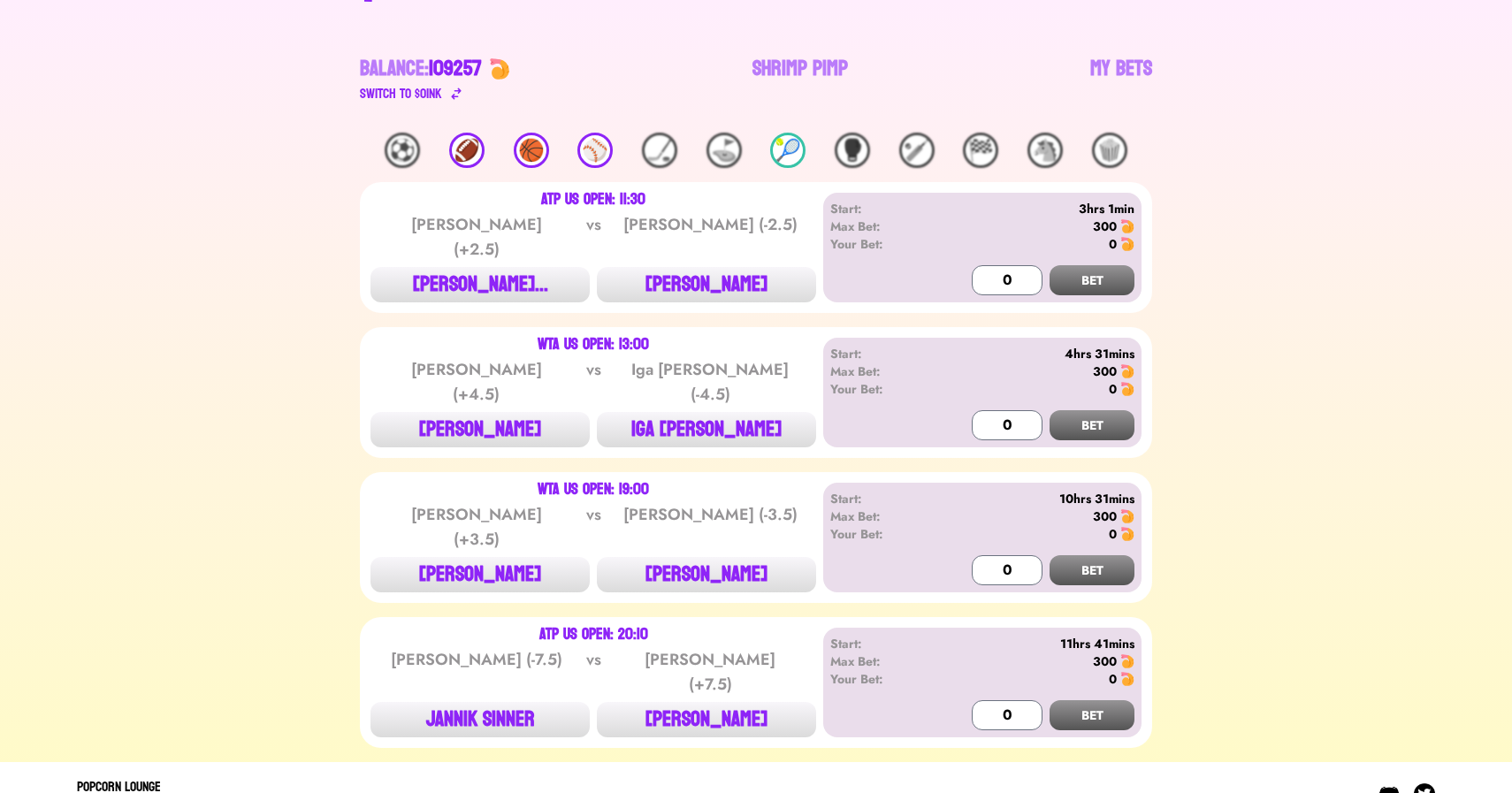
scroll to position [202, 0]
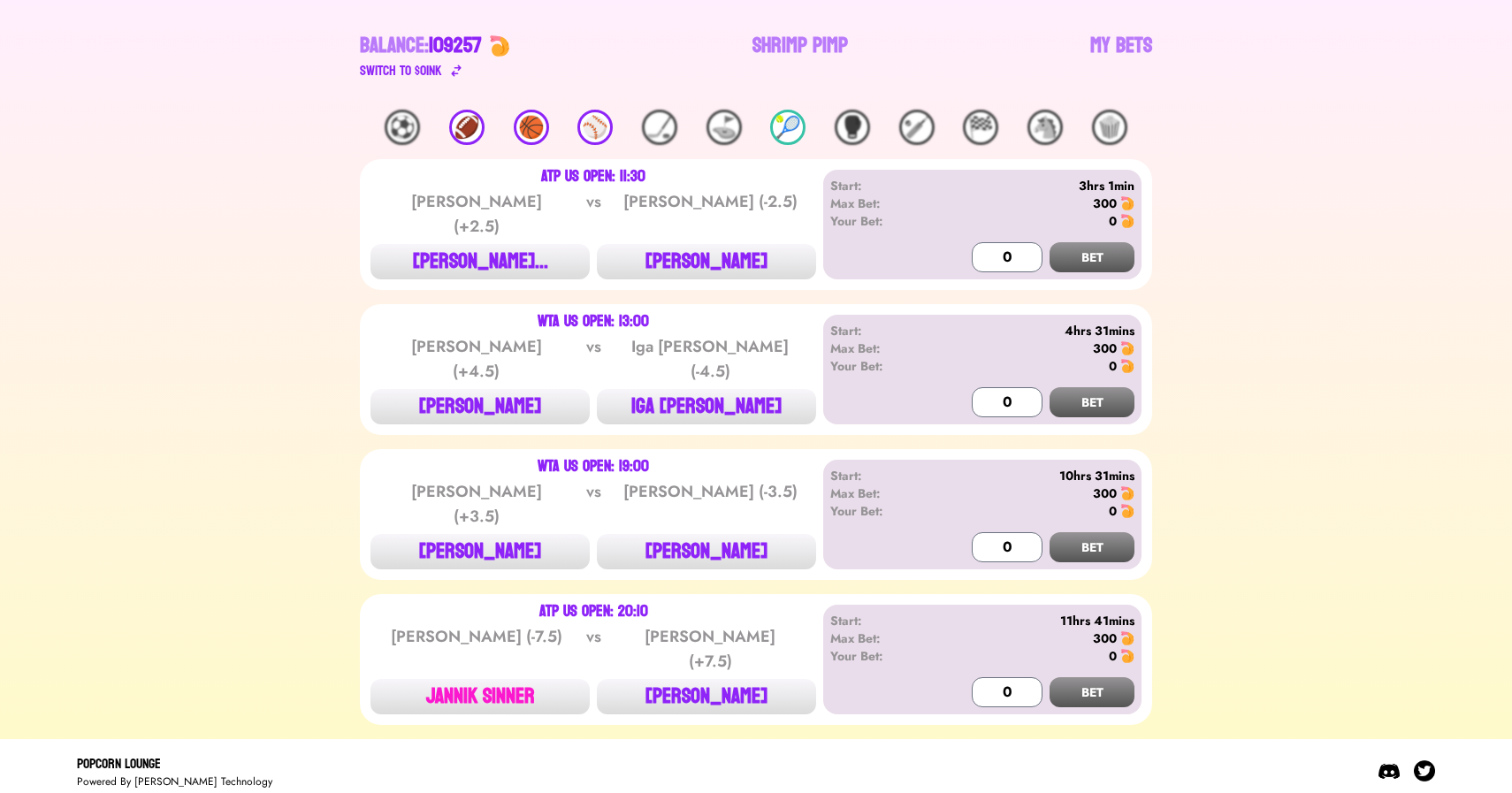
click at [513, 684] on button "JANNIK SINNER" at bounding box center [479, 696] width 219 height 35
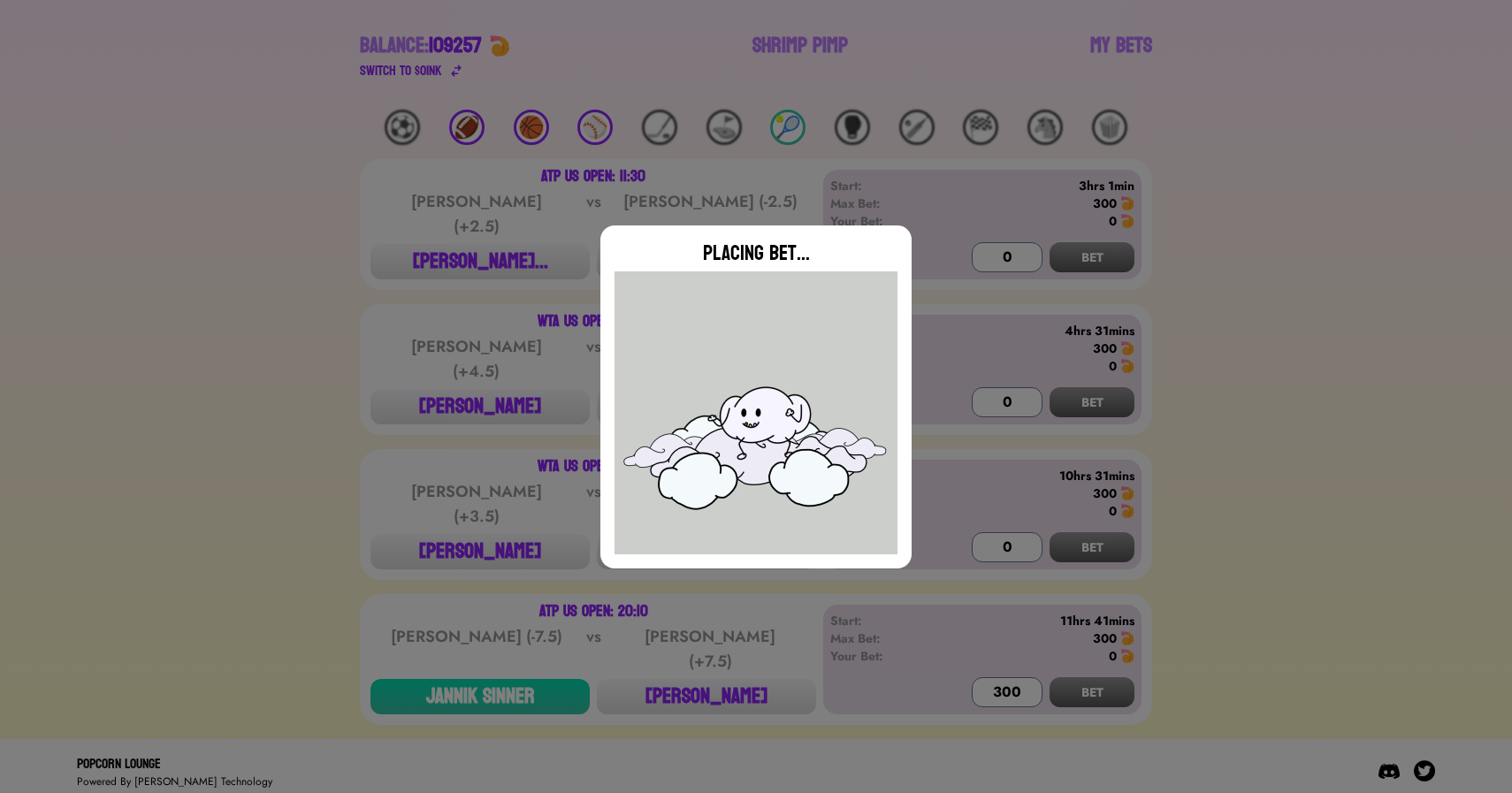
type input "0"
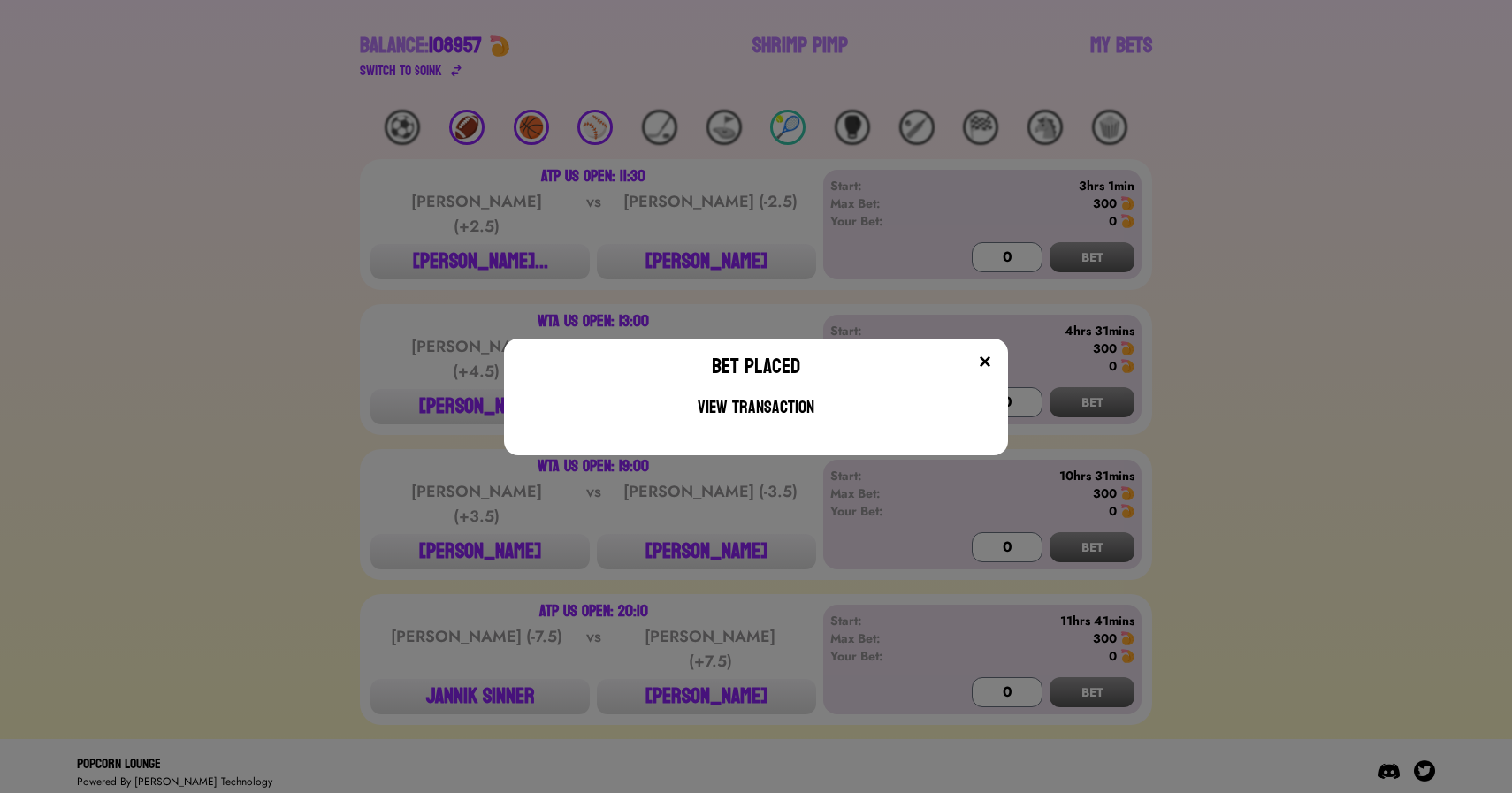
click at [338, 423] on div "Bet Placed View Transaction" at bounding box center [756, 396] width 1512 height 793
